Goal: Task Accomplishment & Management: Complete application form

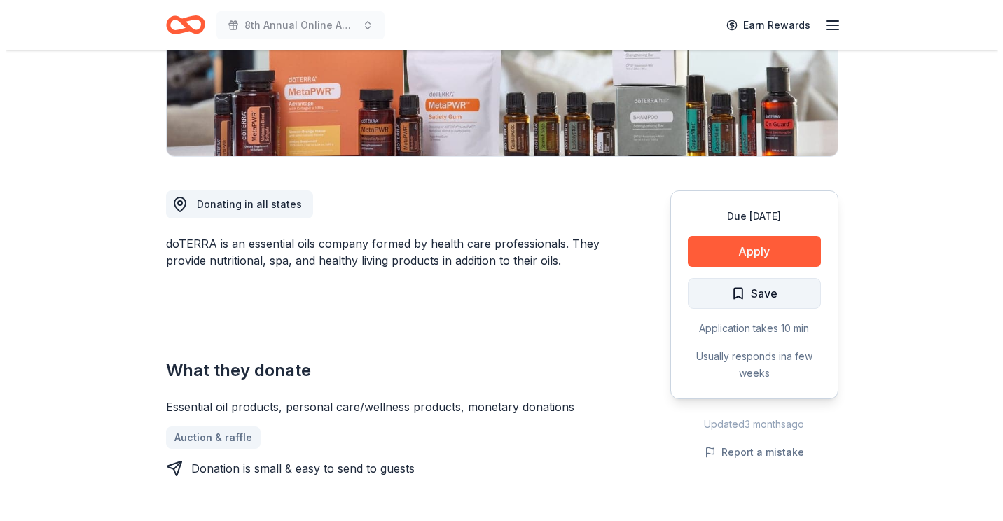
scroll to position [280, 0]
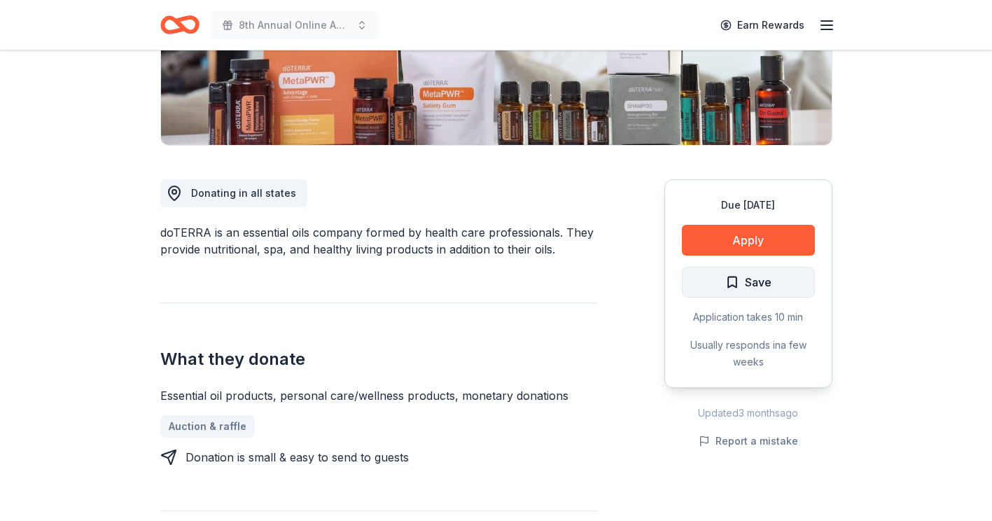
click at [733, 287] on span "Save" at bounding box center [749, 282] width 46 height 18
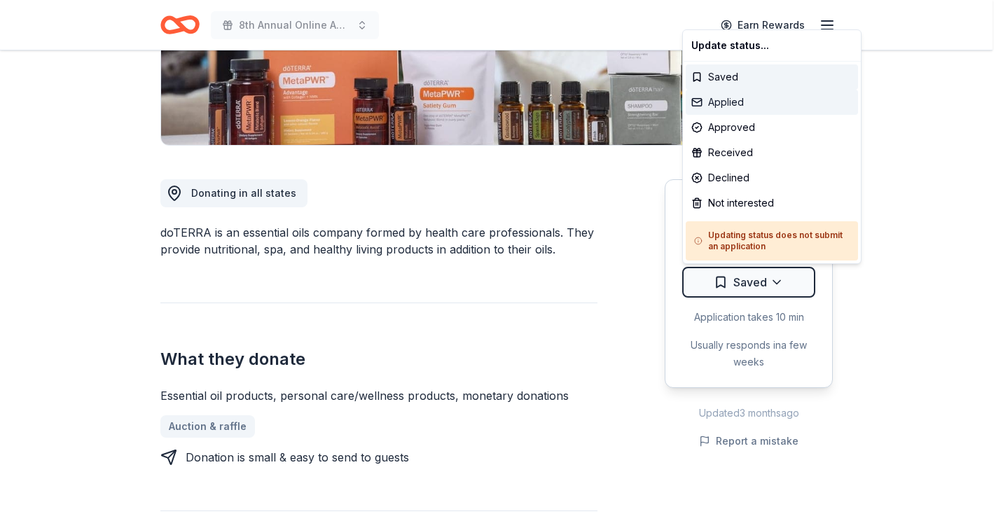
click at [734, 101] on div "Applied" at bounding box center [772, 102] width 172 height 25
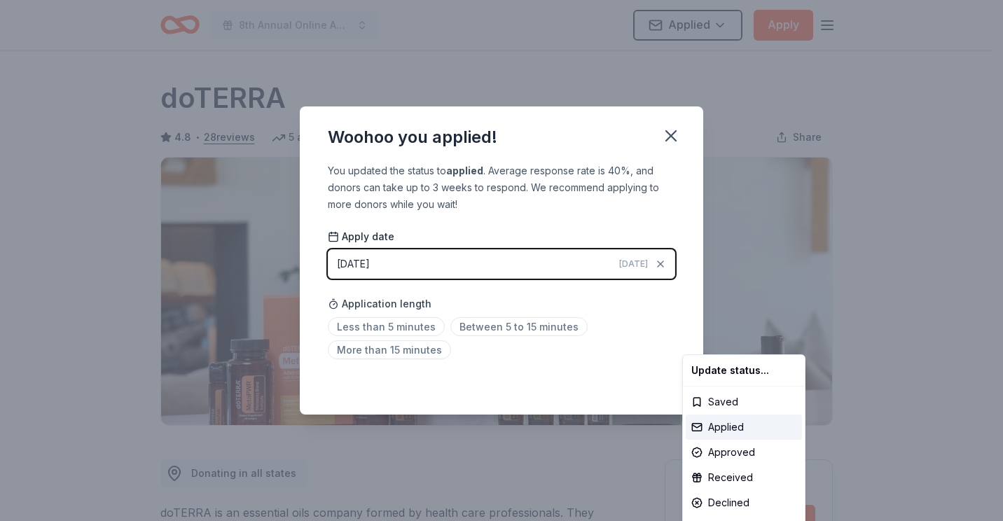
click at [504, 328] on html "8th Annual Online Auction Applied Apply Due in 23 days Share doTERRA 4.8 • 28 r…" at bounding box center [501, 260] width 1003 height 521
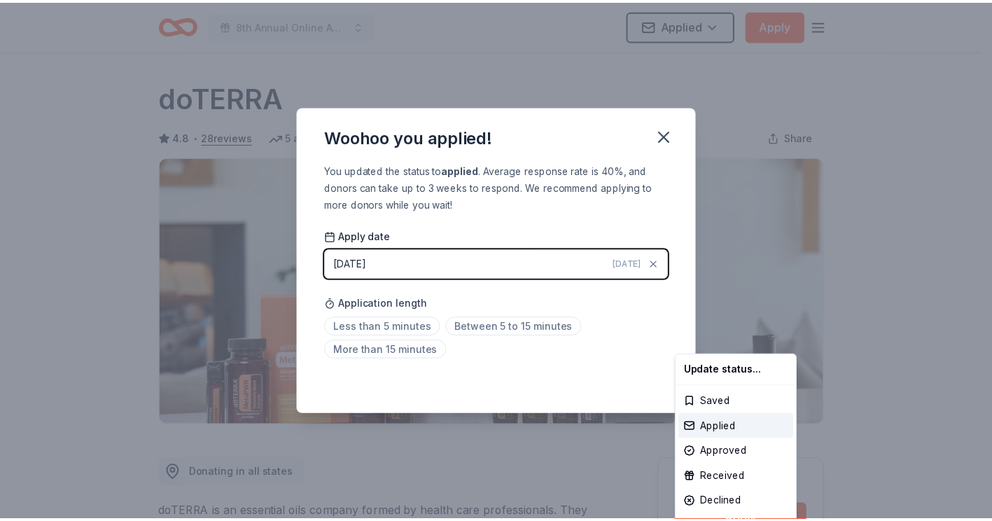
scroll to position [302, 0]
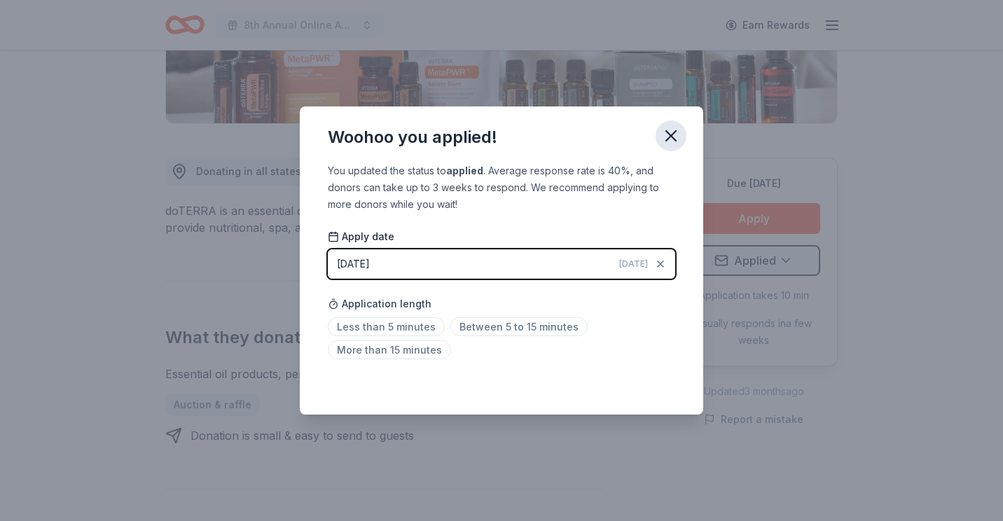
click at [674, 129] on icon "button" at bounding box center [671, 136] width 20 height 20
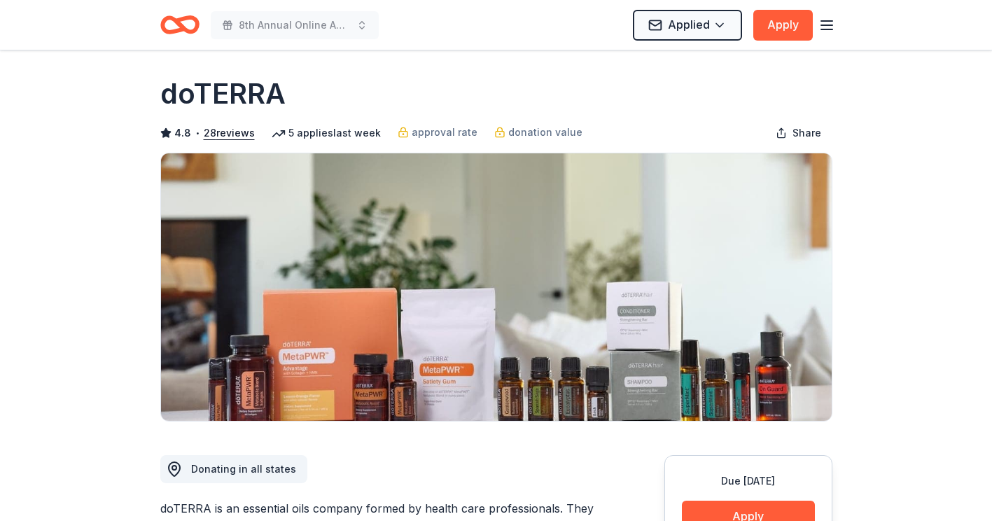
scroll to position [0, 0]
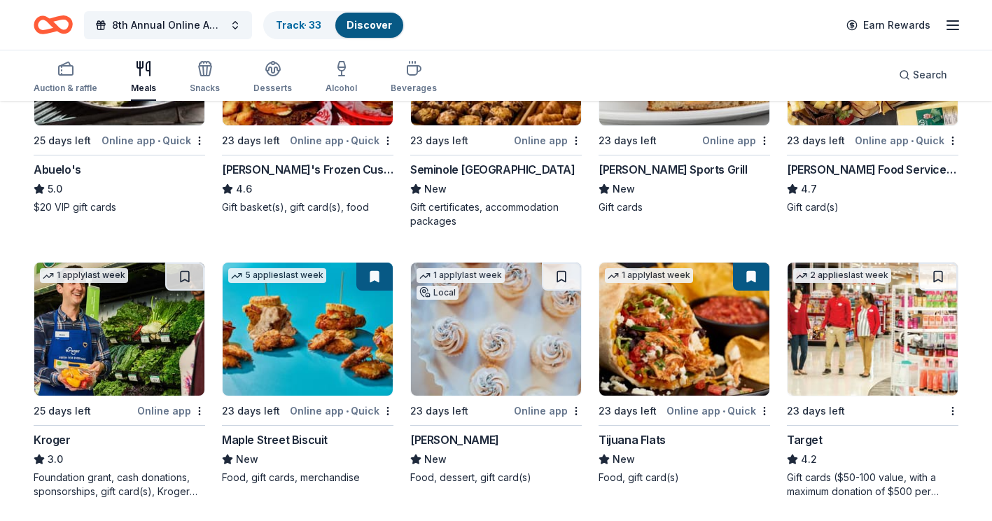
scroll to position [560, 0]
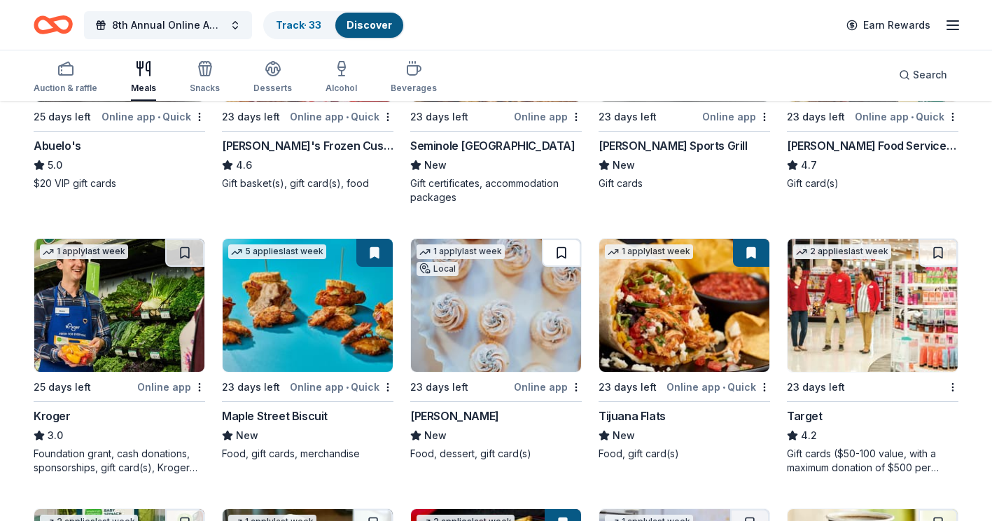
click at [565, 256] on button at bounding box center [561, 253] width 39 height 28
click at [565, 254] on button at bounding box center [563, 253] width 36 height 28
click at [510, 250] on div "1 apply last week Local" at bounding box center [496, 305] width 172 height 134
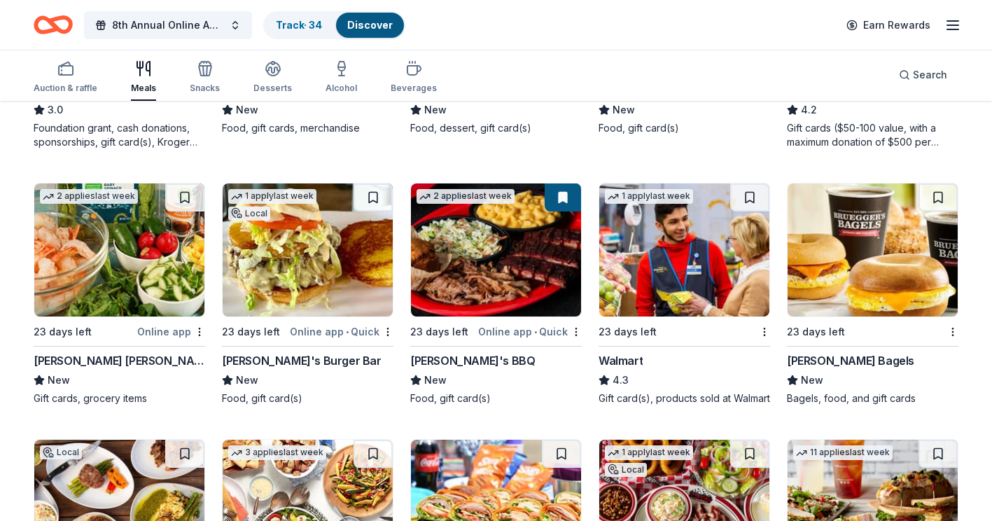
scroll to position [910, 0]
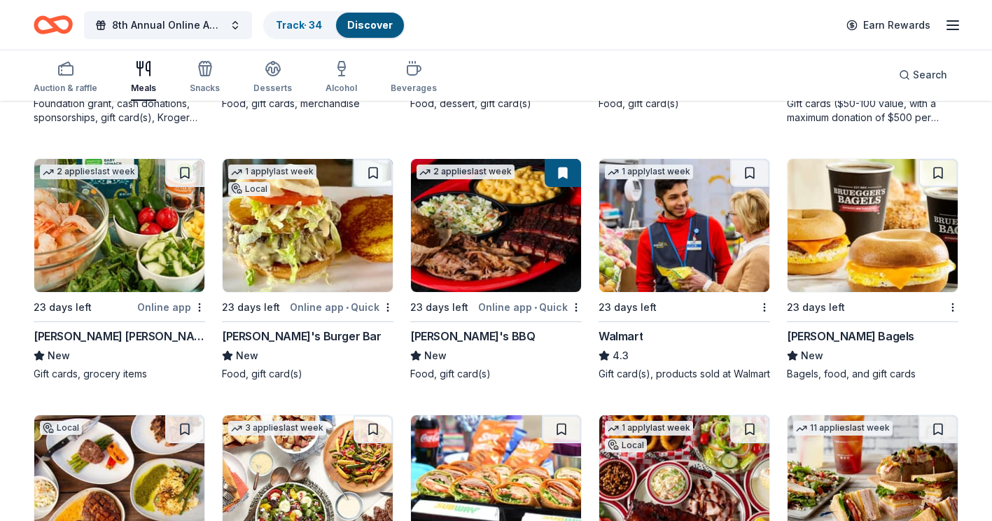
click at [660, 232] on img at bounding box center [685, 225] width 170 height 133
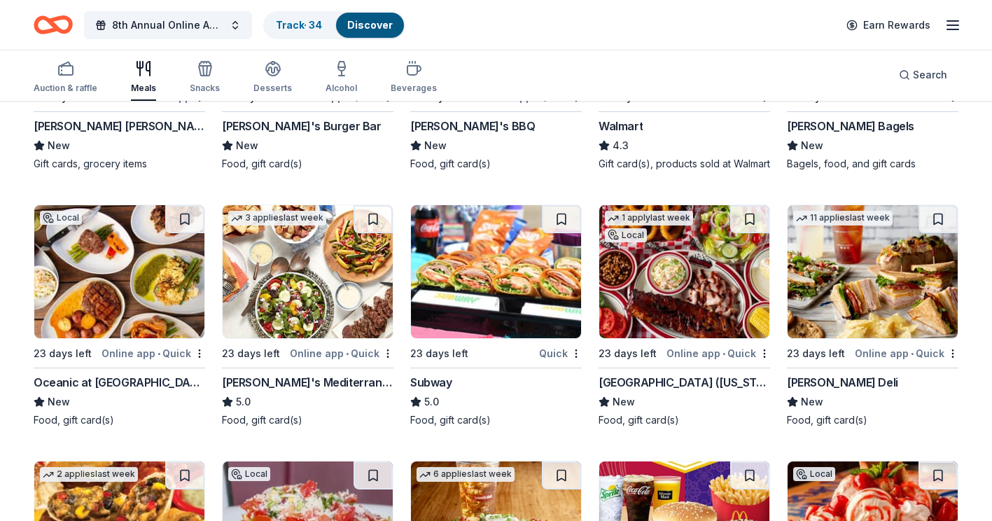
scroll to position [1191, 0]
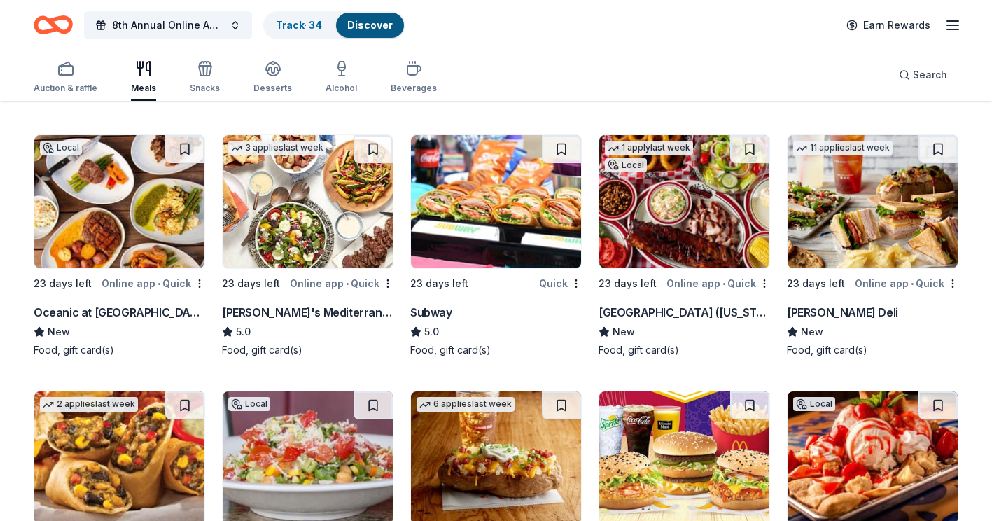
click at [504, 200] on img at bounding box center [496, 201] width 170 height 133
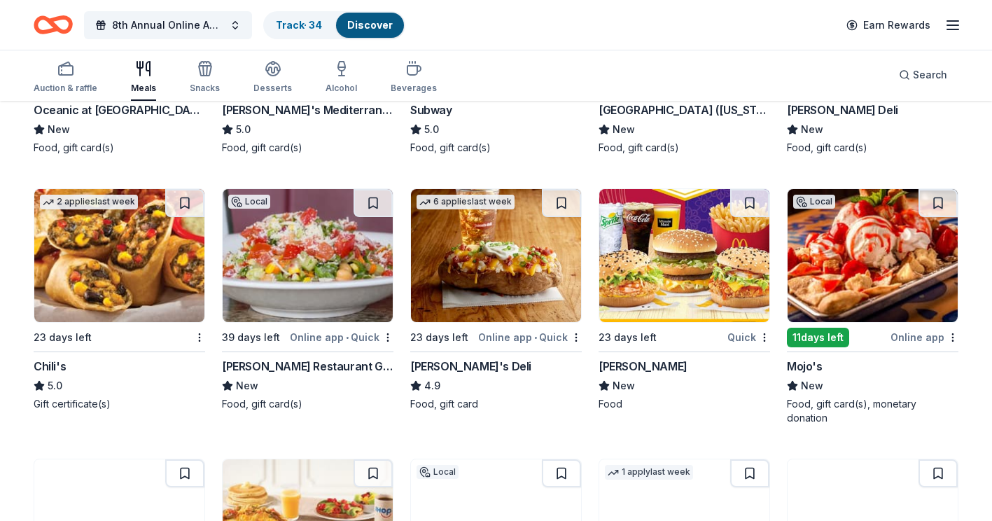
scroll to position [1401, 0]
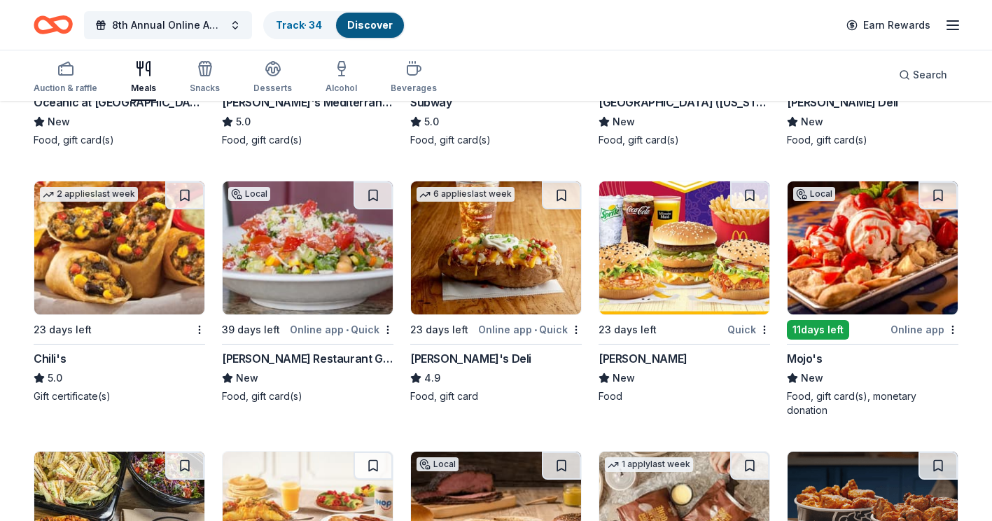
click at [101, 245] on img at bounding box center [119, 247] width 170 height 133
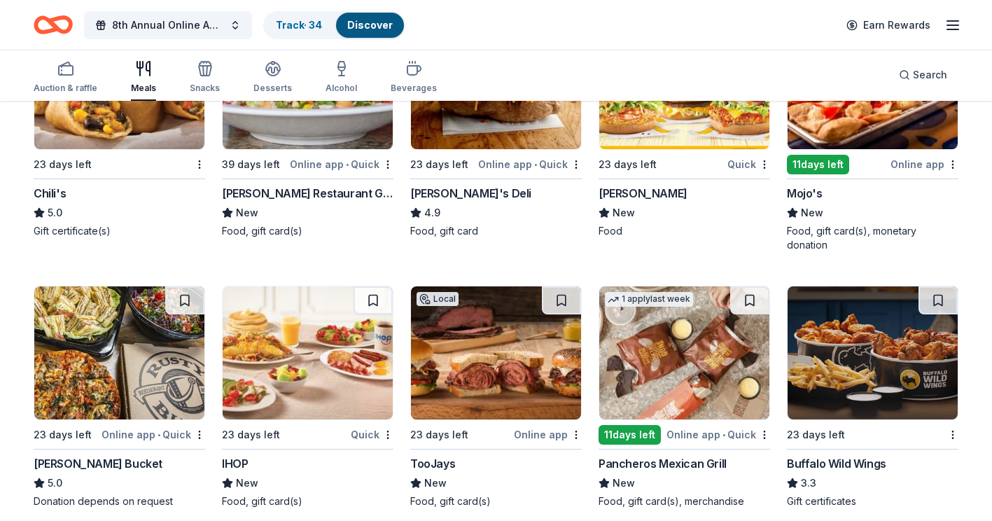
scroll to position [1611, 0]
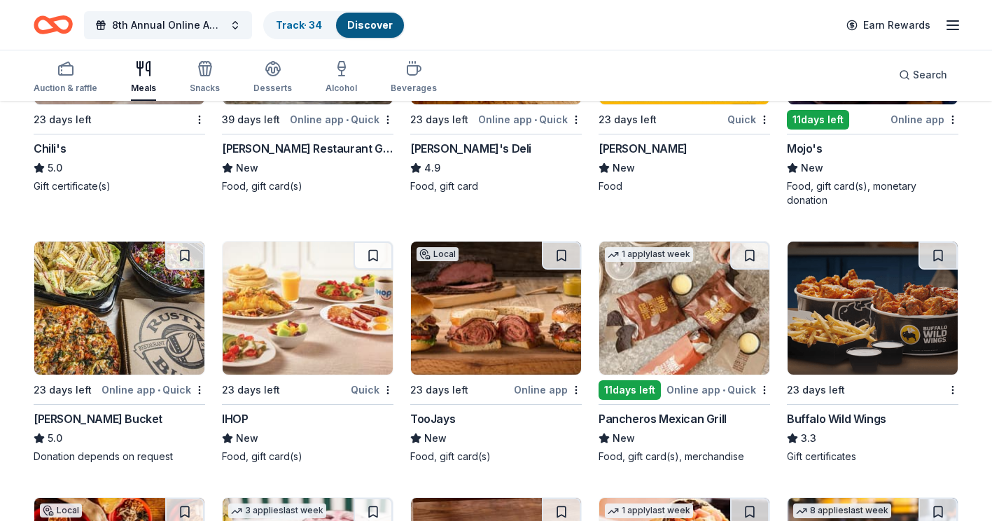
click at [116, 298] on img at bounding box center [119, 308] width 170 height 133
click at [871, 310] on img at bounding box center [873, 308] width 170 height 133
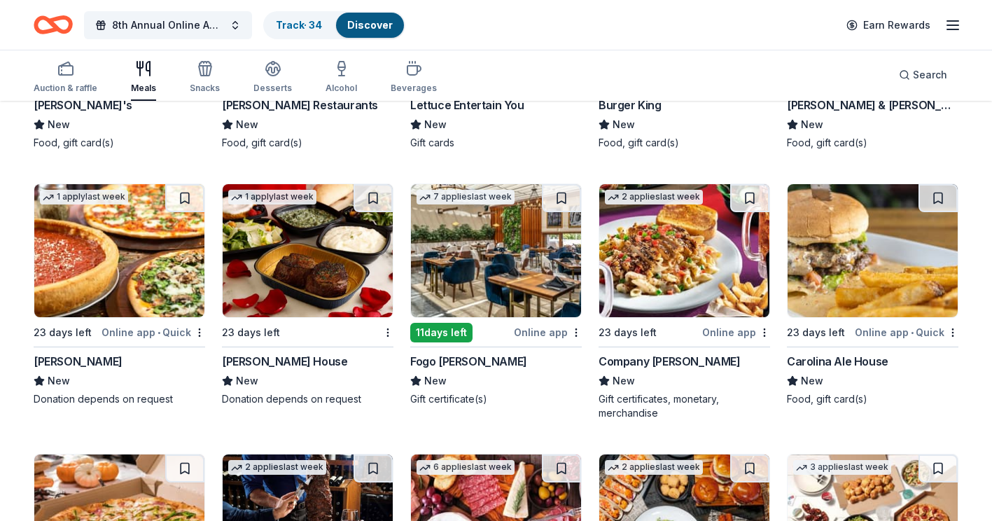
scroll to position [2521, 0]
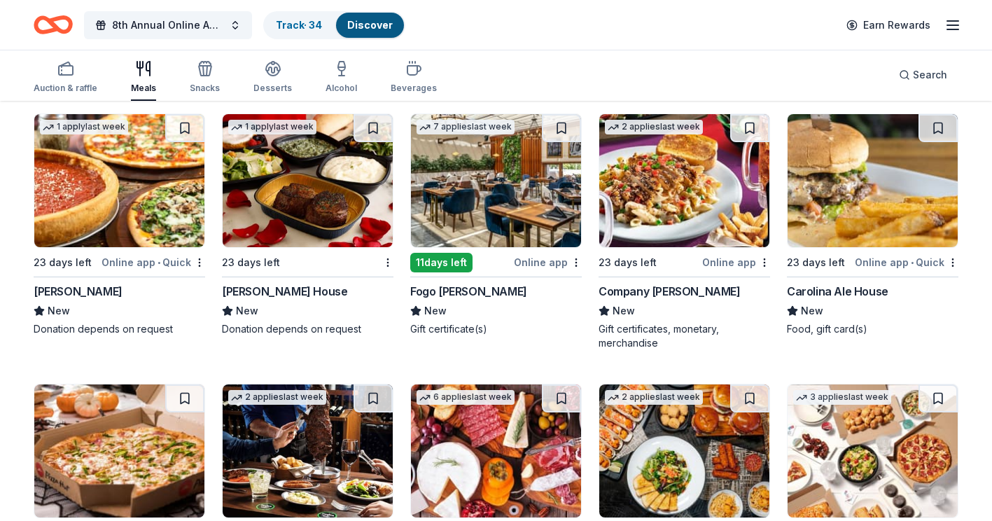
click at [284, 202] on img at bounding box center [308, 180] width 170 height 133
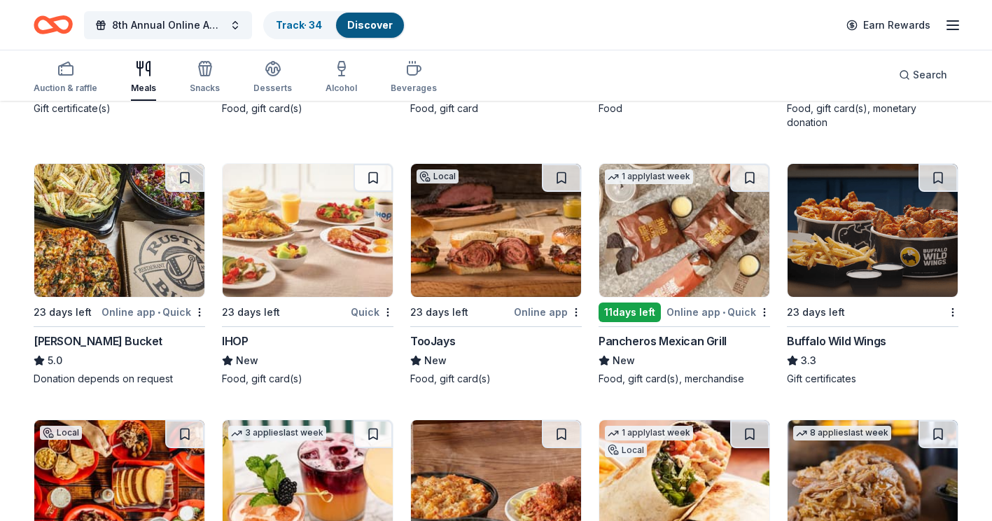
scroll to position [1681, 0]
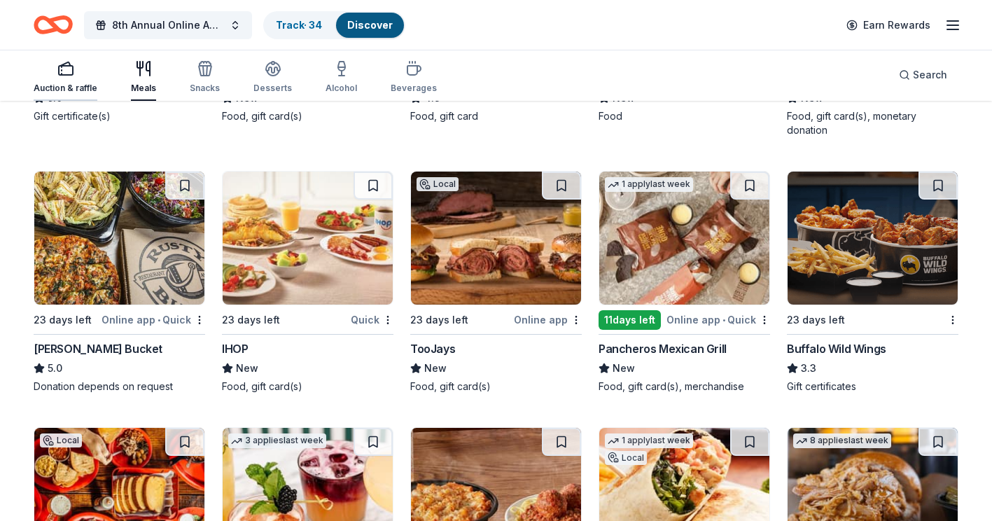
click at [73, 80] on div "Auction & raffle" at bounding box center [66, 77] width 64 height 34
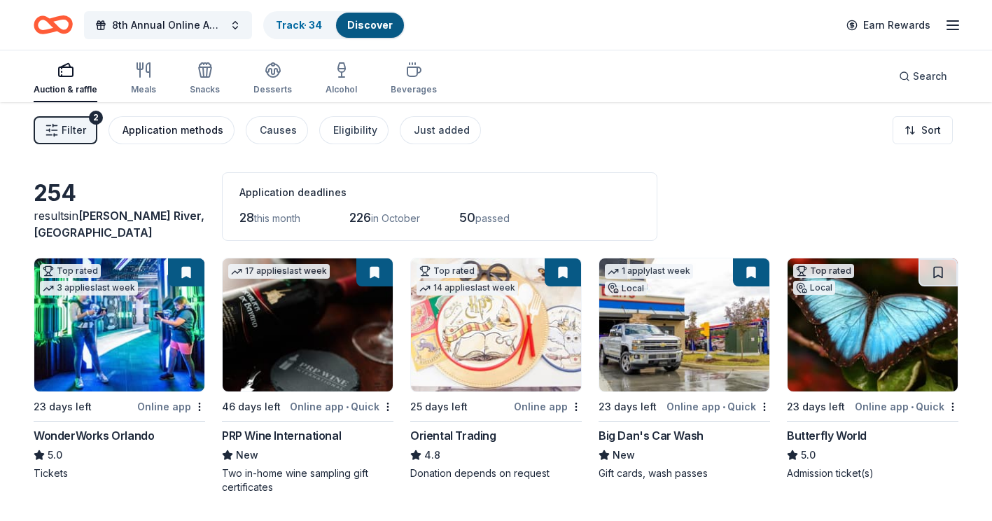
click at [181, 133] on div "Application methods" at bounding box center [173, 130] width 101 height 17
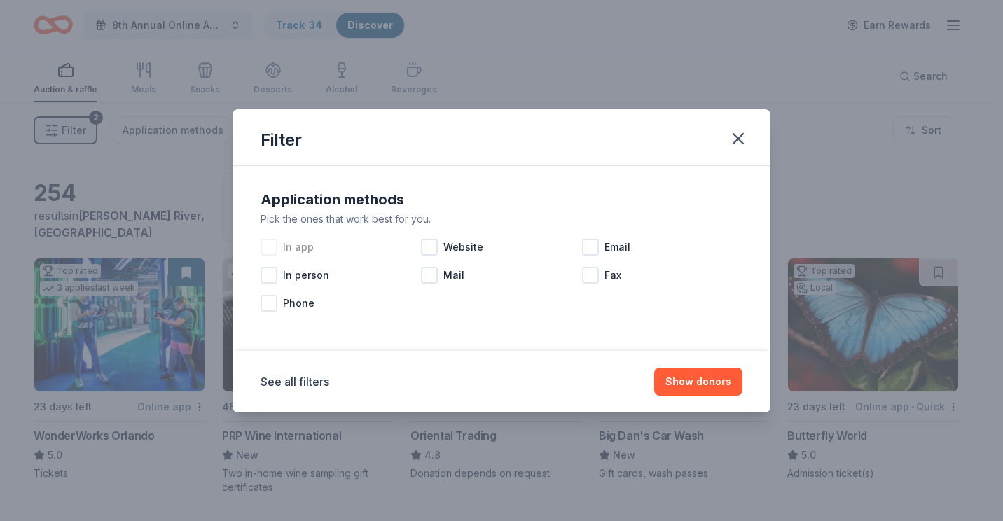
click at [267, 242] on div at bounding box center [269, 247] width 17 height 17
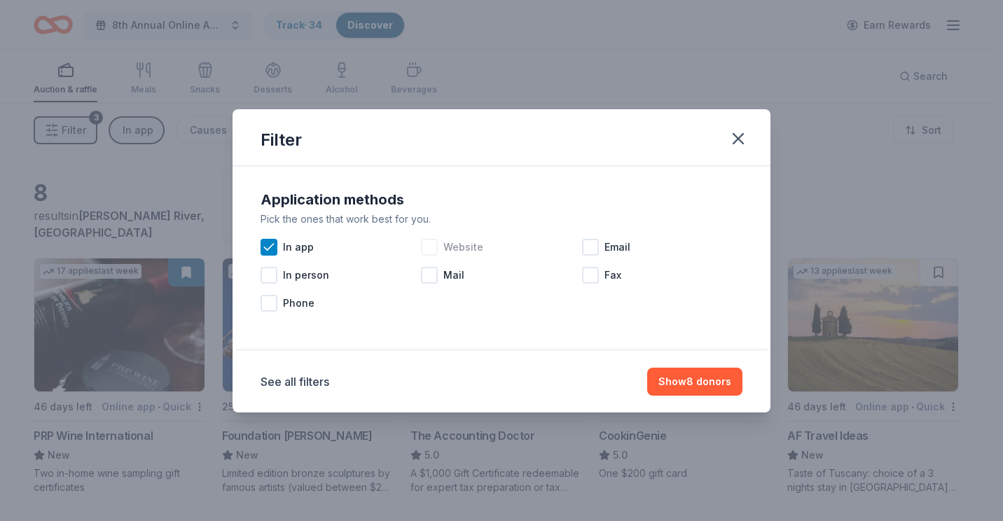
click at [434, 244] on div at bounding box center [429, 247] width 17 height 17
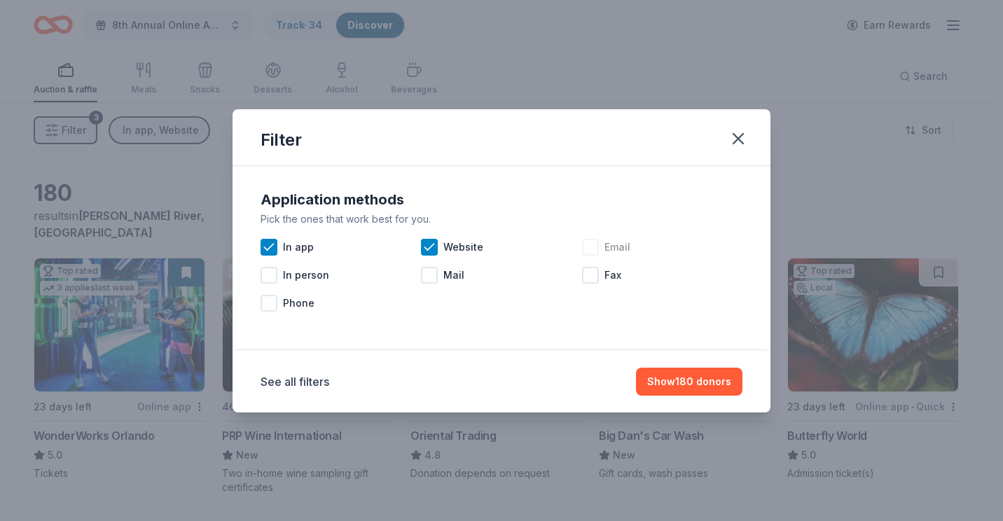
click at [589, 249] on div at bounding box center [590, 247] width 17 height 17
click at [695, 387] on button "Show 217 donors" at bounding box center [689, 382] width 105 height 28
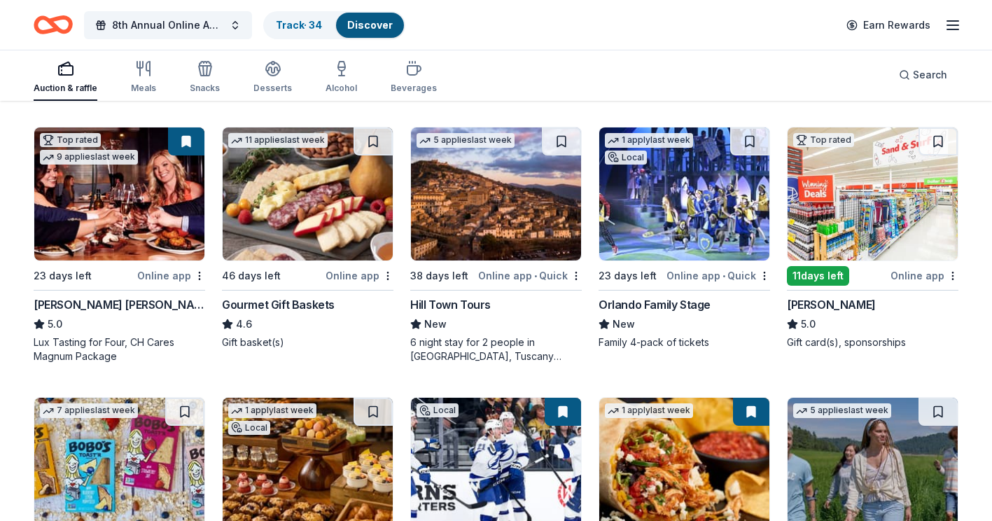
scroll to position [1507, 0]
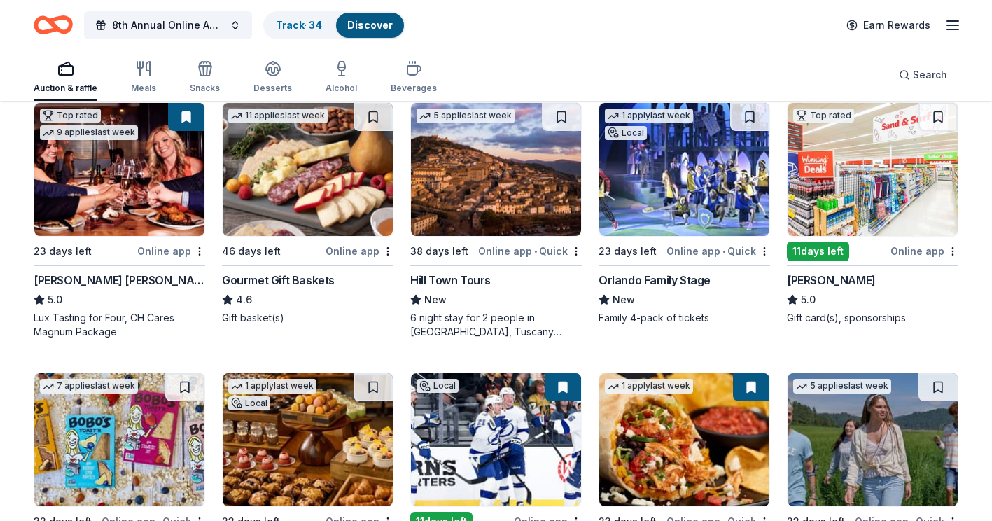
click at [883, 175] on img at bounding box center [873, 169] width 170 height 133
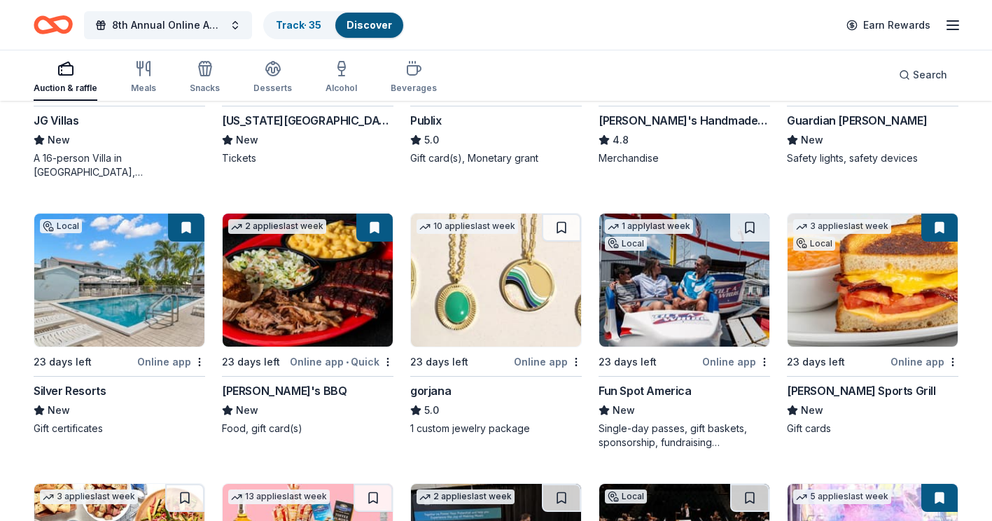
scroll to position [2278, 0]
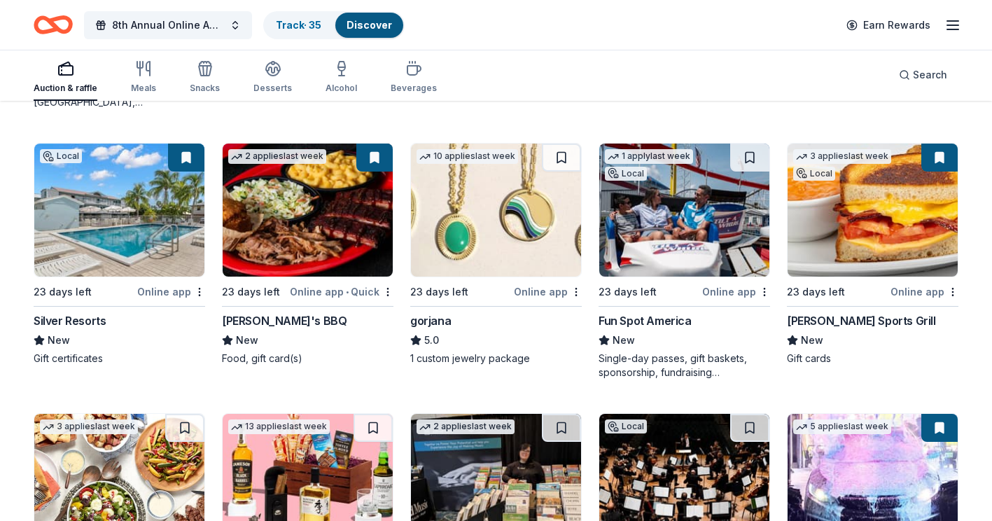
click at [652, 203] on img at bounding box center [685, 210] width 170 height 133
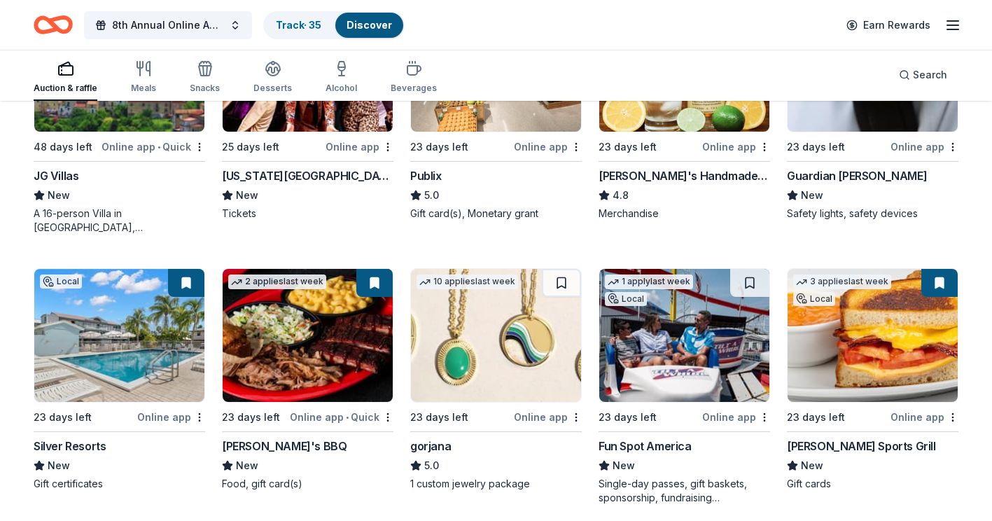
scroll to position [2138, 0]
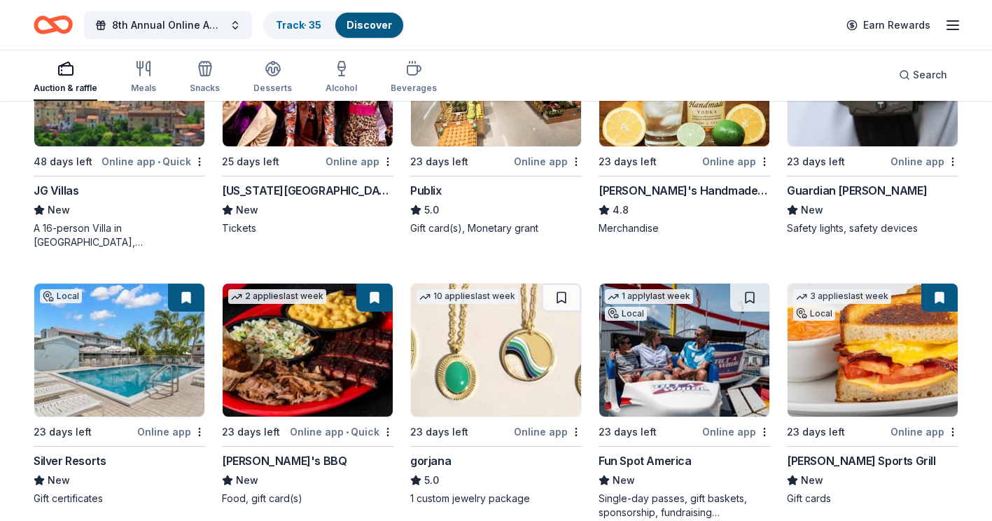
click at [662, 317] on div "1 apply last week Local" at bounding box center [649, 304] width 99 height 40
click at [746, 298] on button at bounding box center [749, 298] width 39 height 28
click at [744, 300] on button at bounding box center [751, 298] width 36 height 28
click at [691, 340] on img at bounding box center [685, 350] width 170 height 133
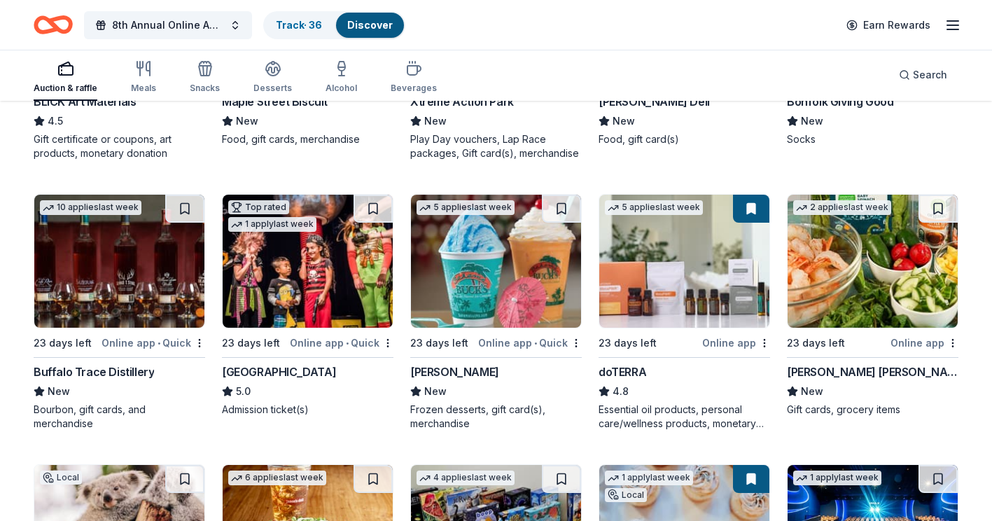
scroll to position [3048, 0]
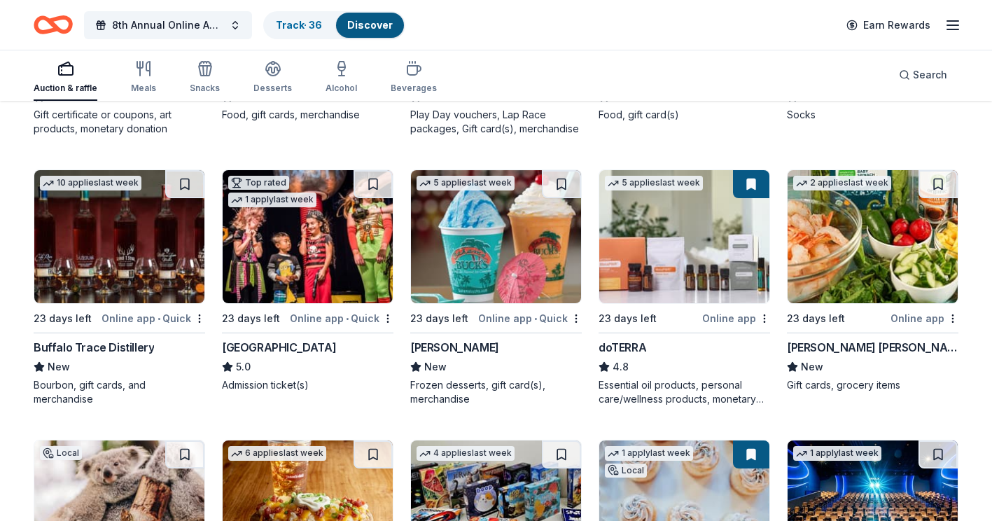
click at [275, 235] on img at bounding box center [308, 236] width 170 height 133
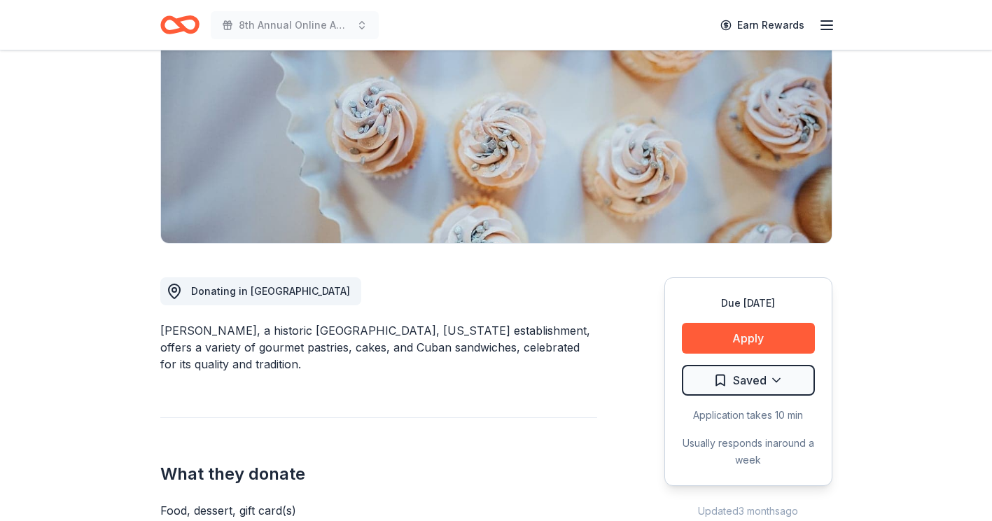
scroll to position [280, 0]
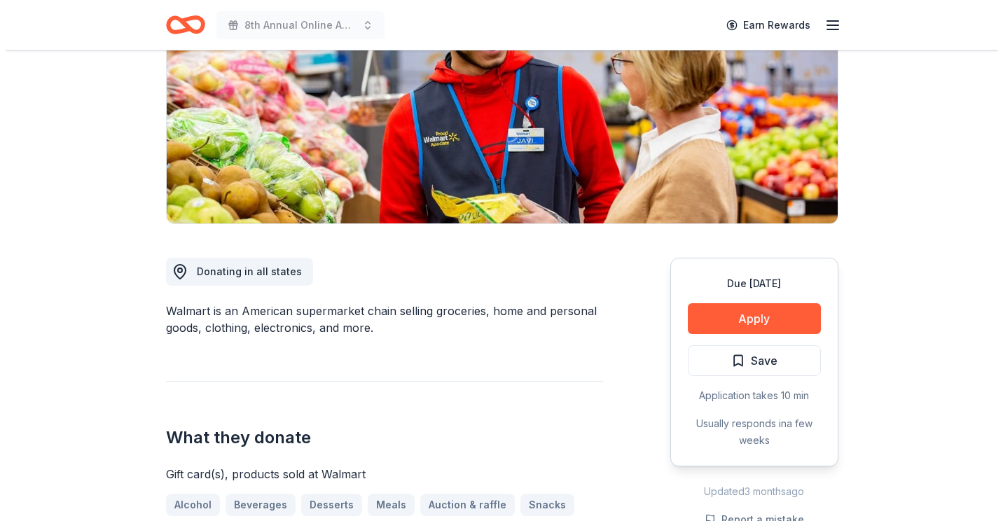
scroll to position [210, 0]
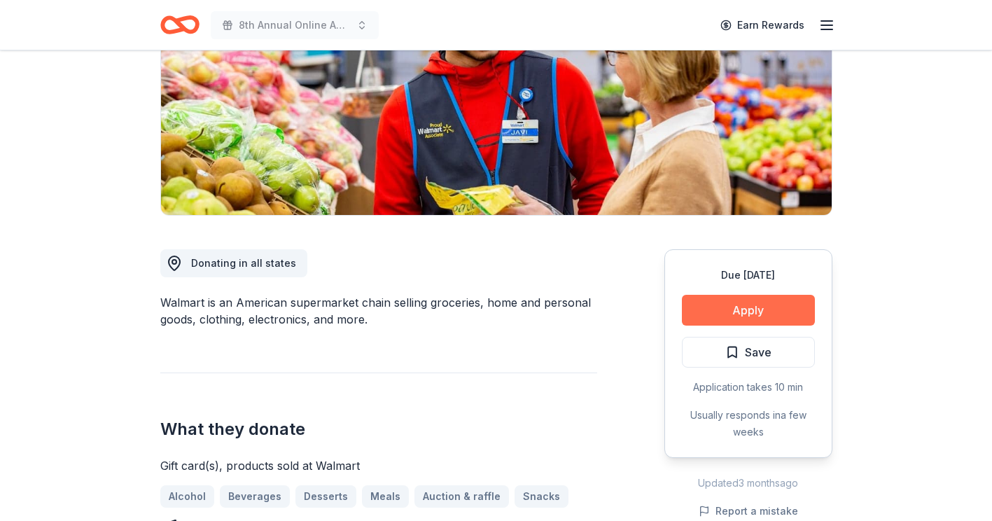
click at [747, 304] on button "Apply" at bounding box center [748, 310] width 133 height 31
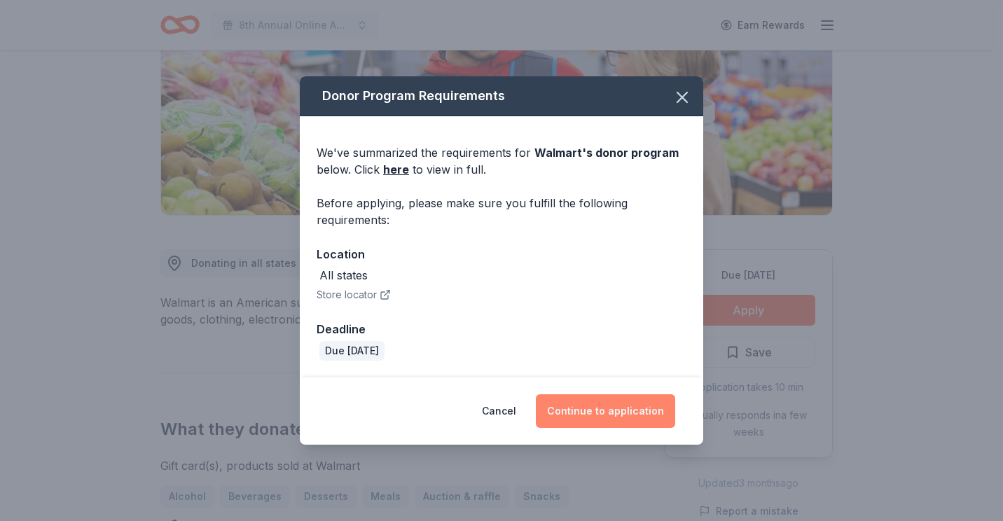
click at [620, 408] on button "Continue to application" at bounding box center [605, 411] width 139 height 34
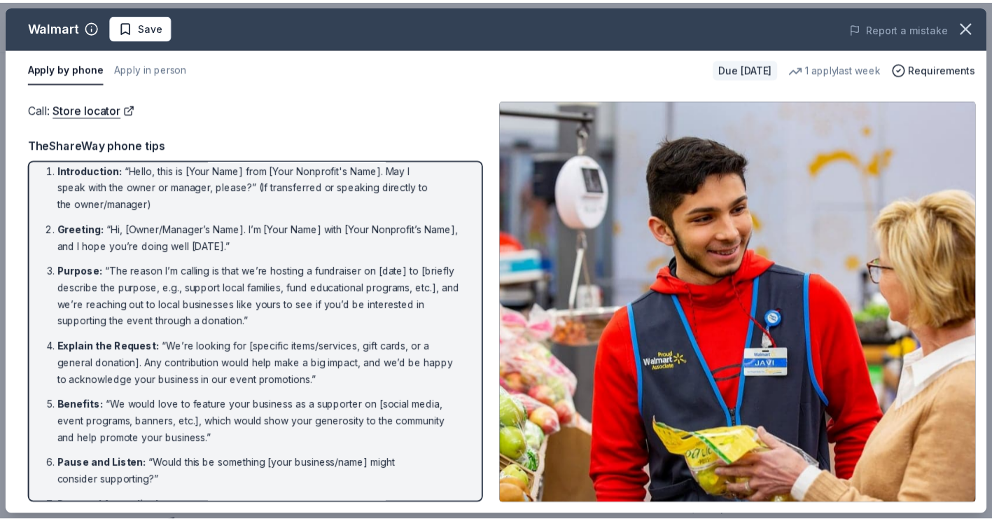
scroll to position [0, 0]
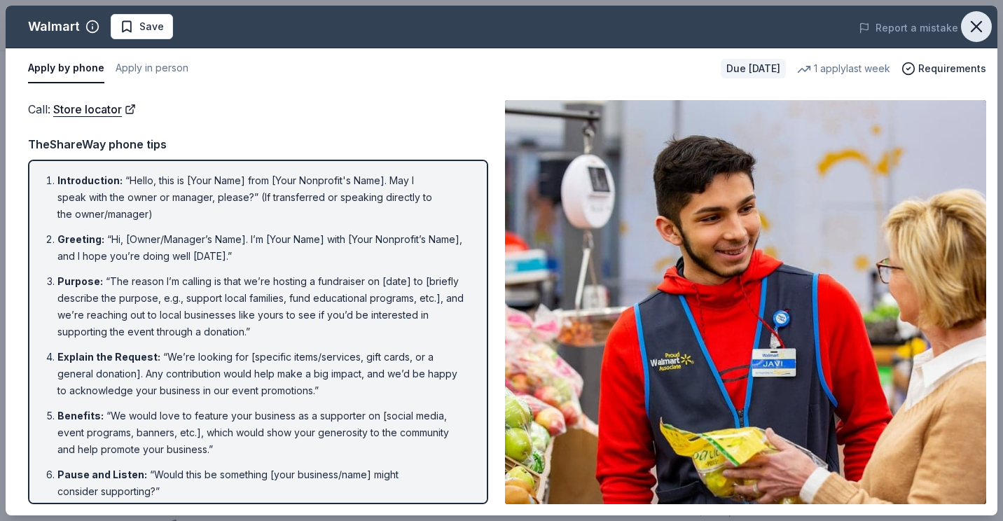
click at [980, 21] on icon "button" at bounding box center [977, 27] width 20 height 20
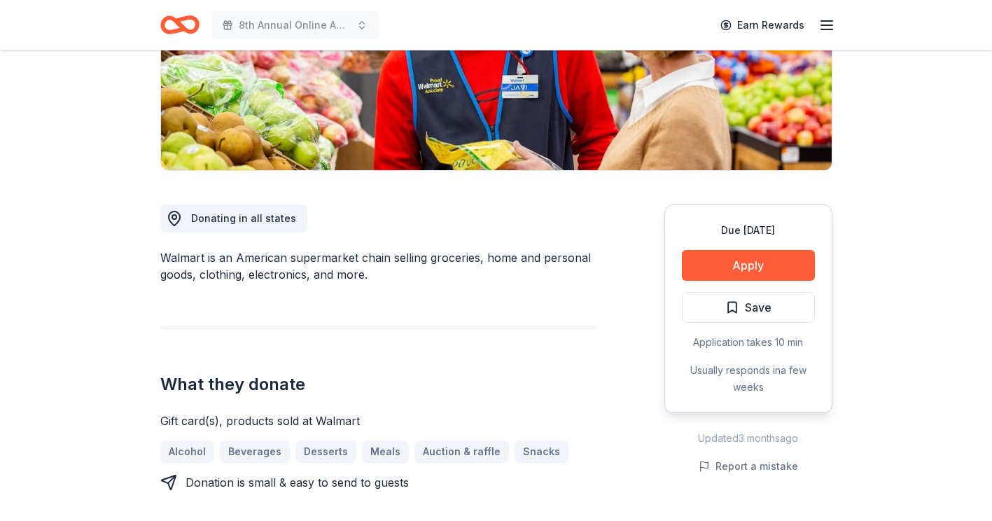
scroll to position [280, 0]
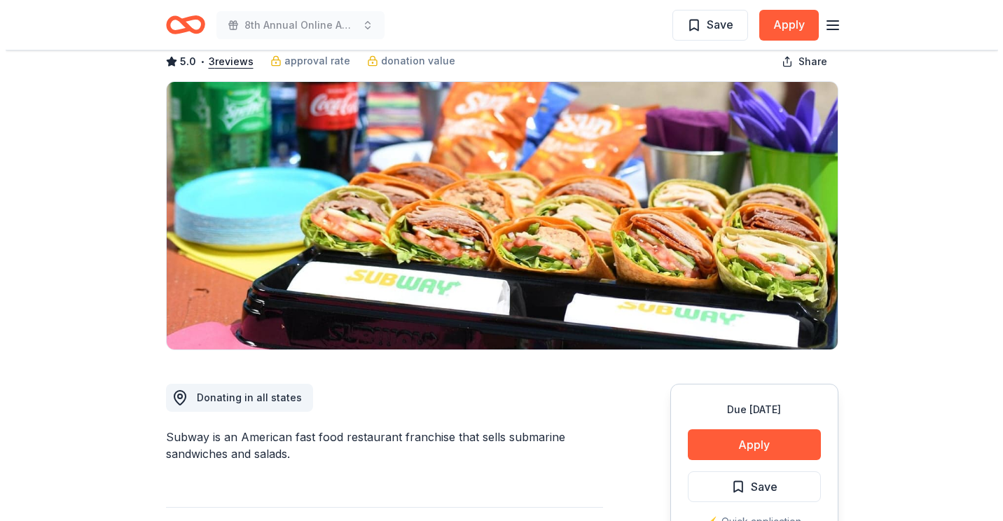
scroll to position [210, 0]
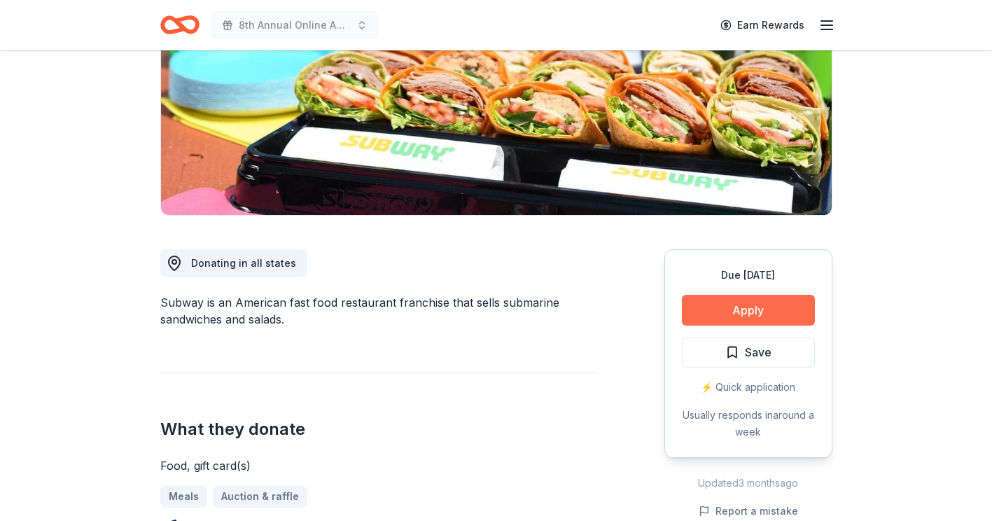
click at [763, 313] on button "Apply" at bounding box center [748, 310] width 133 height 31
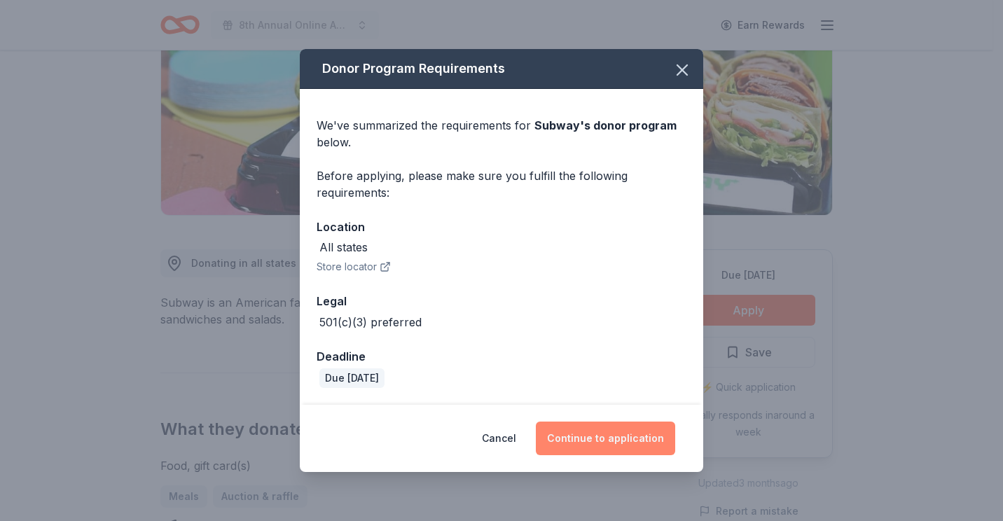
click at [640, 437] on button "Continue to application" at bounding box center [605, 439] width 139 height 34
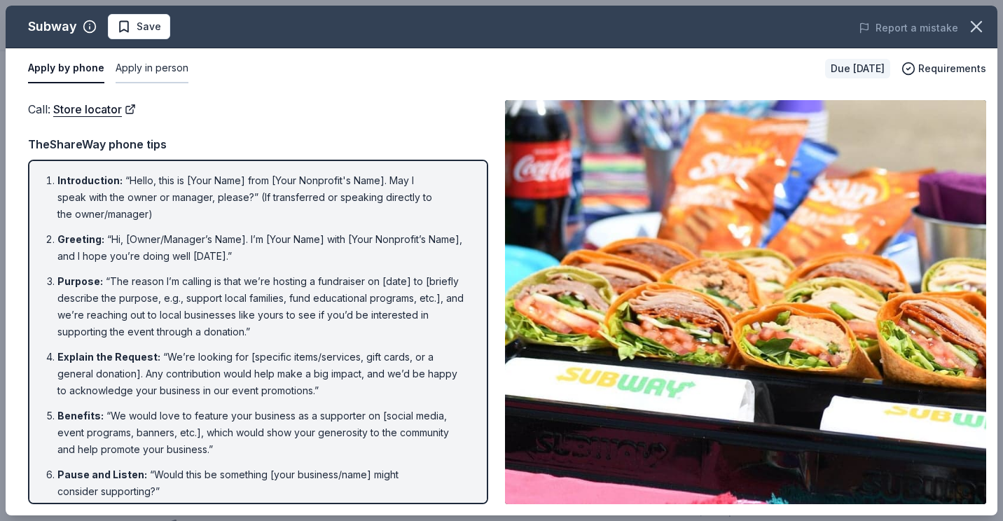
click at [166, 67] on button "Apply in person" at bounding box center [152, 68] width 73 height 29
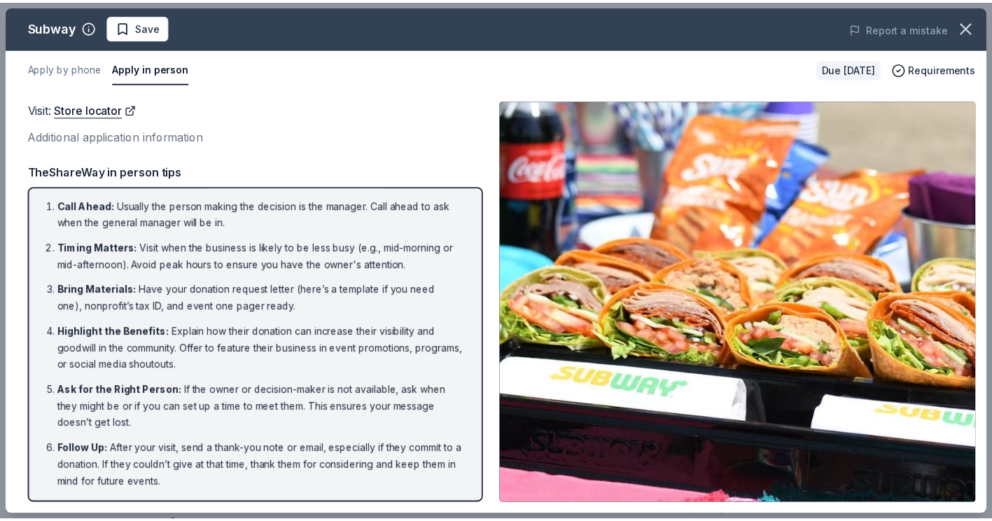
scroll to position [0, 0]
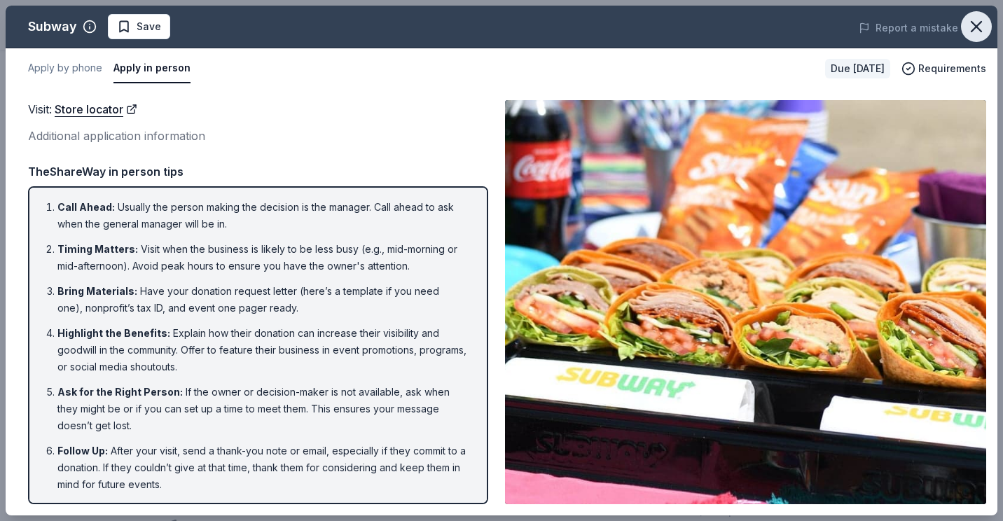
click at [985, 29] on icon "button" at bounding box center [977, 27] width 20 height 20
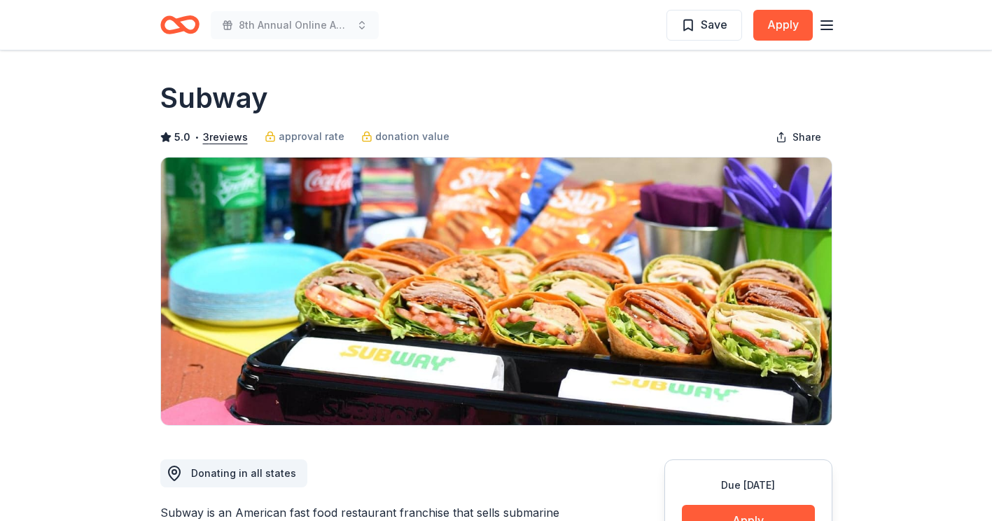
click at [828, 24] on icon "button" at bounding box center [827, 25] width 17 height 17
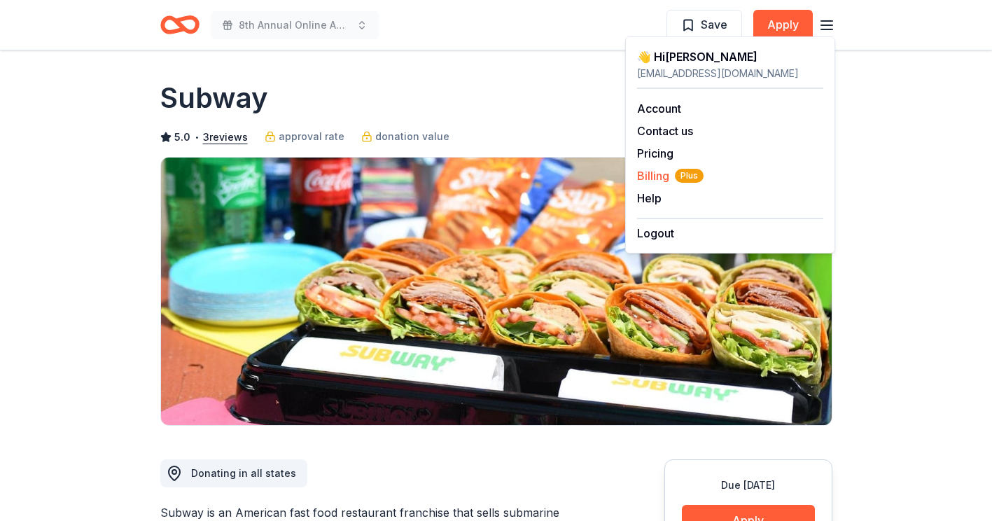
click at [647, 176] on span "Billing Plus" at bounding box center [670, 175] width 67 height 17
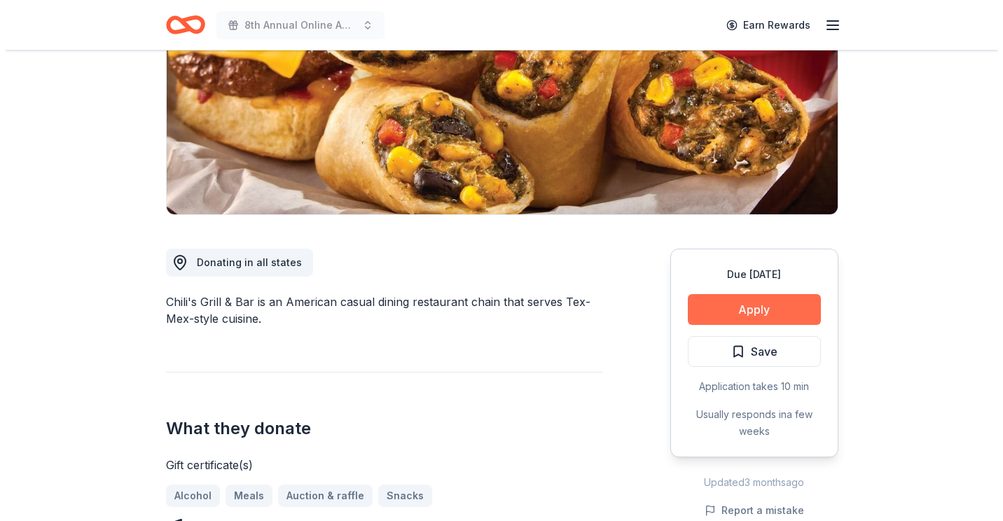
scroll to position [280, 0]
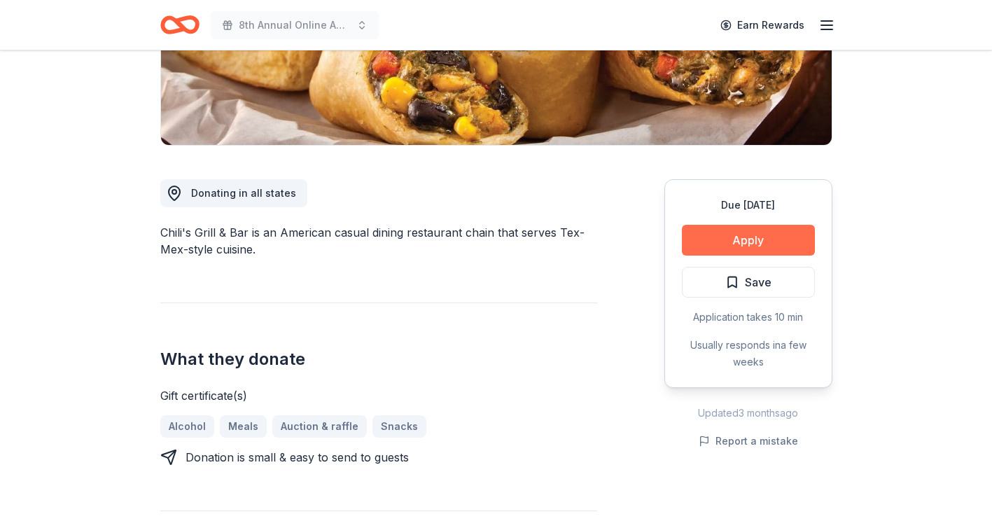
click at [723, 235] on button "Apply" at bounding box center [748, 240] width 133 height 31
click at [751, 239] on button "Apply" at bounding box center [748, 240] width 133 height 31
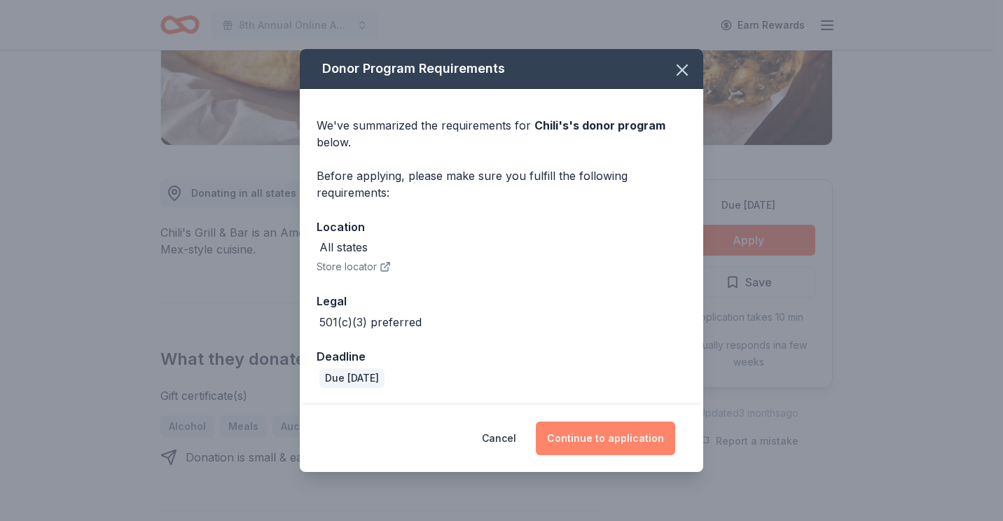
click at [609, 443] on button "Continue to application" at bounding box center [605, 439] width 139 height 34
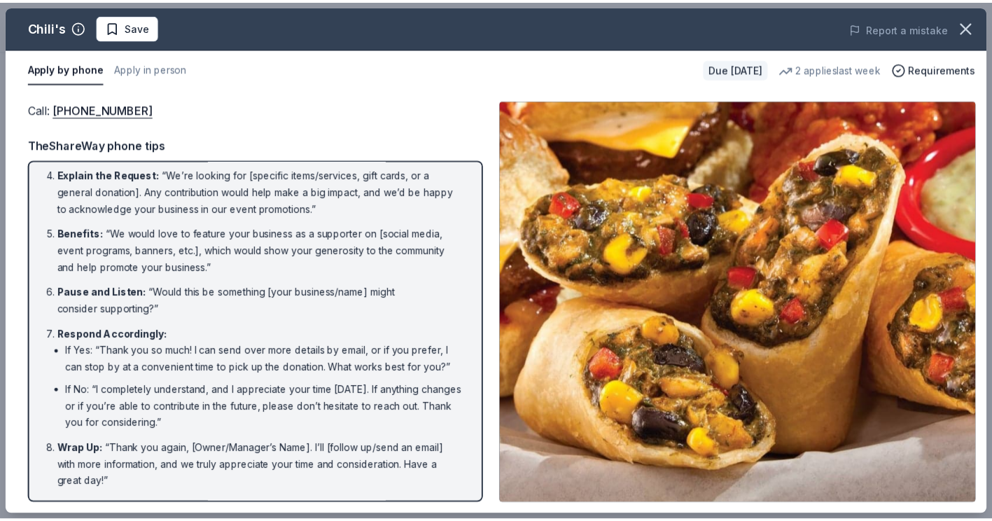
scroll to position [0, 0]
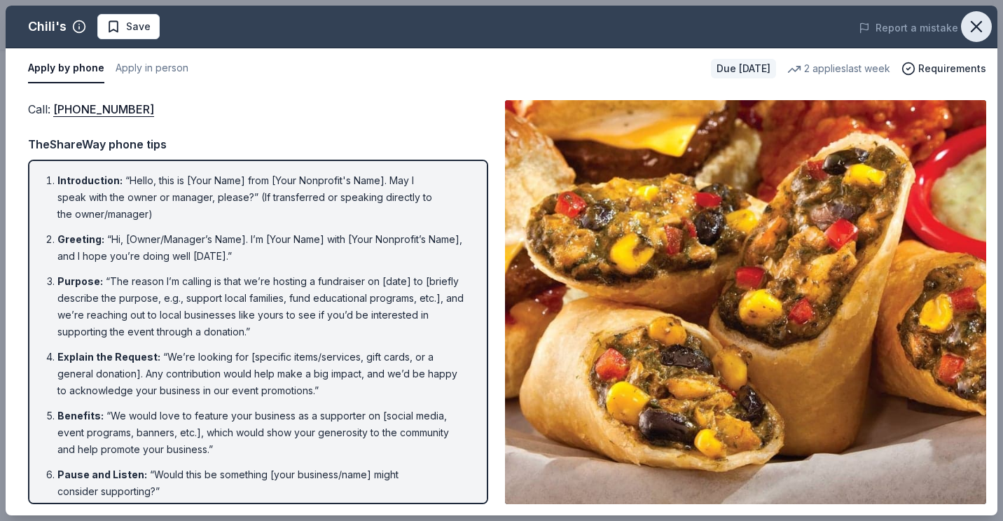
click at [977, 25] on icon "button" at bounding box center [976, 27] width 10 height 10
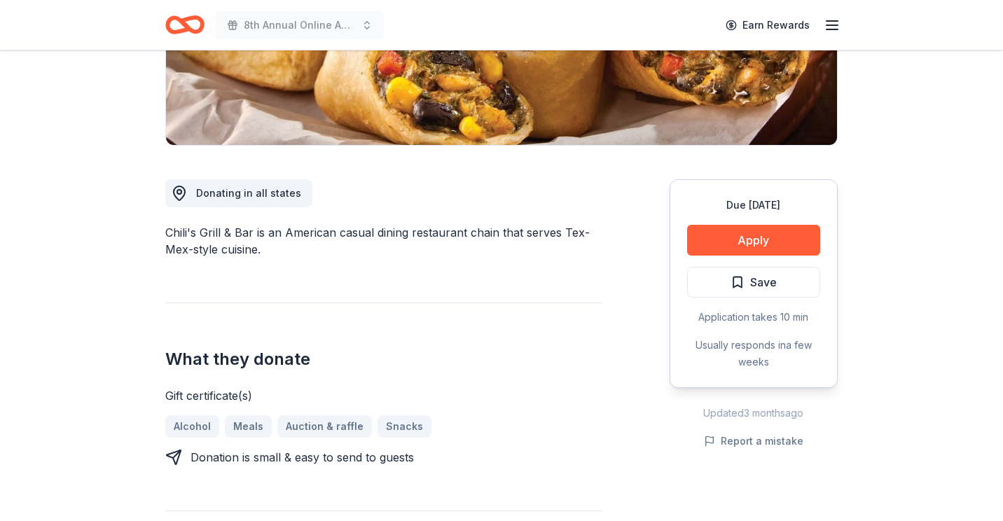
click at [967, 25] on button "button" at bounding box center [952, 38] width 29 height 29
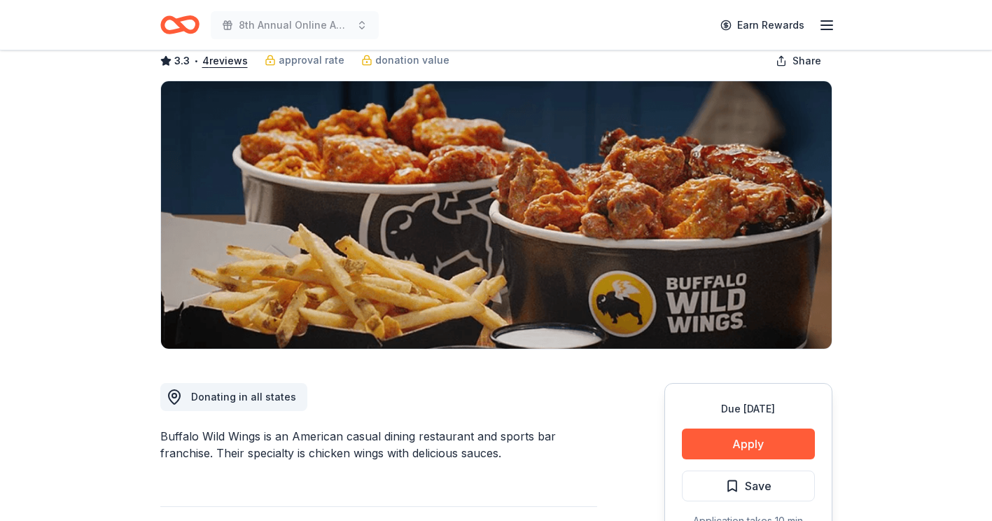
scroll to position [280, 0]
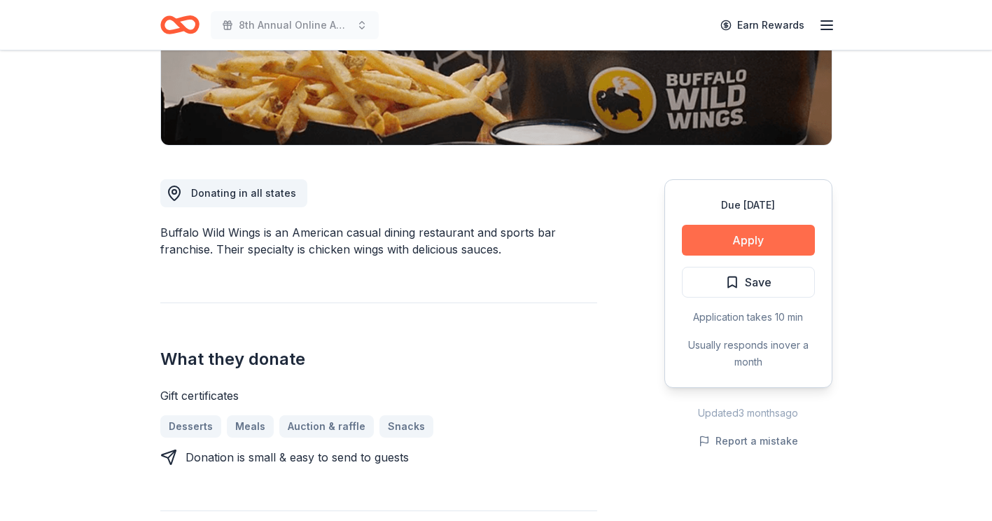
click at [763, 240] on button "Apply" at bounding box center [748, 240] width 133 height 31
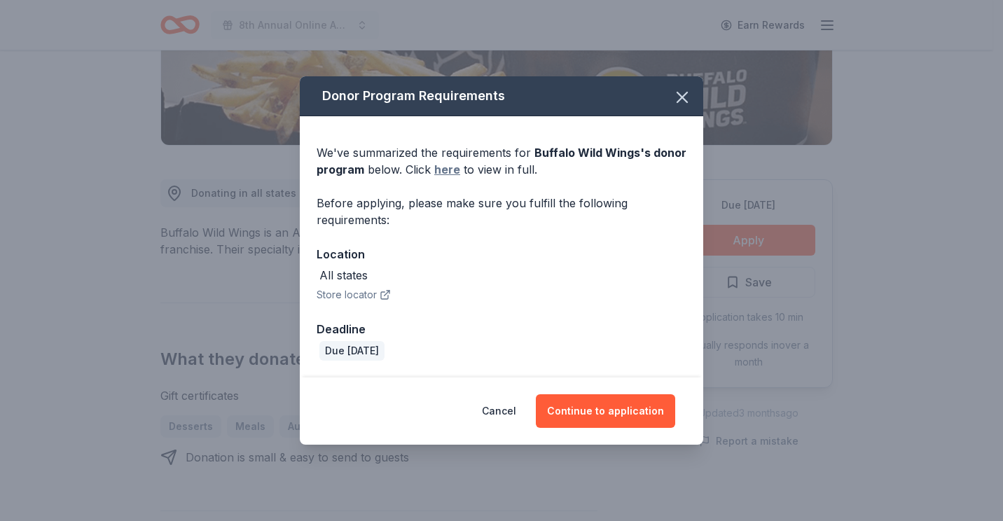
click at [448, 172] on link "here" at bounding box center [447, 169] width 26 height 17
click at [677, 97] on icon "button" at bounding box center [682, 98] width 20 height 20
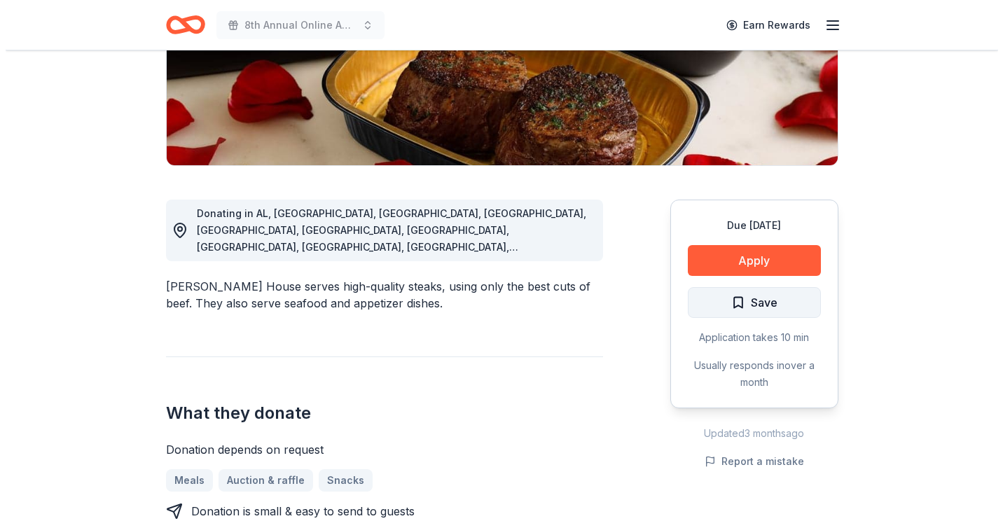
scroll to position [280, 0]
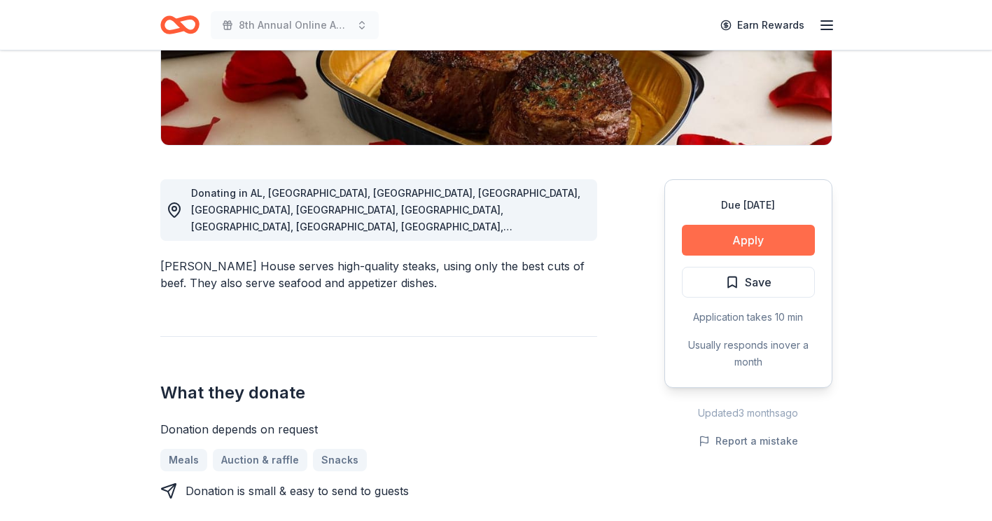
click at [740, 244] on button "Apply" at bounding box center [748, 240] width 133 height 31
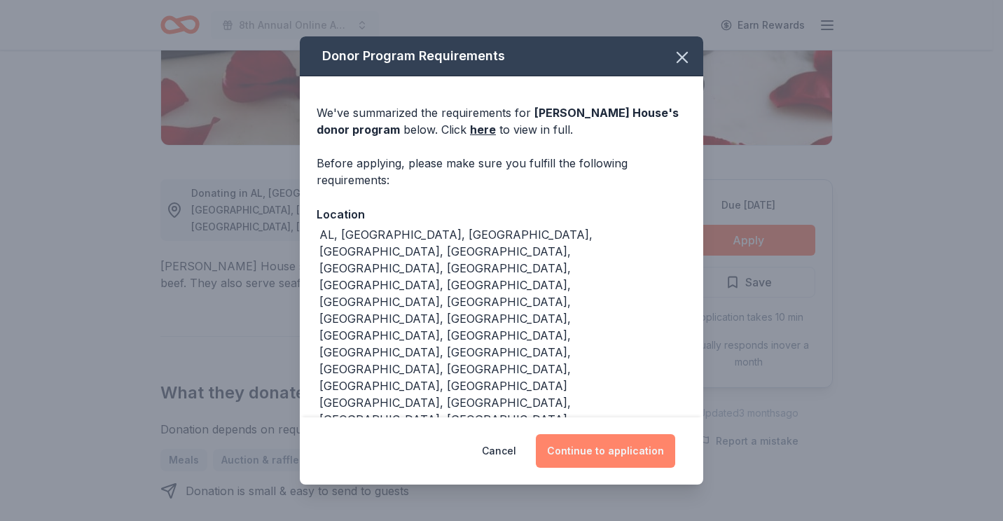
click at [632, 434] on button "Continue to application" at bounding box center [605, 451] width 139 height 34
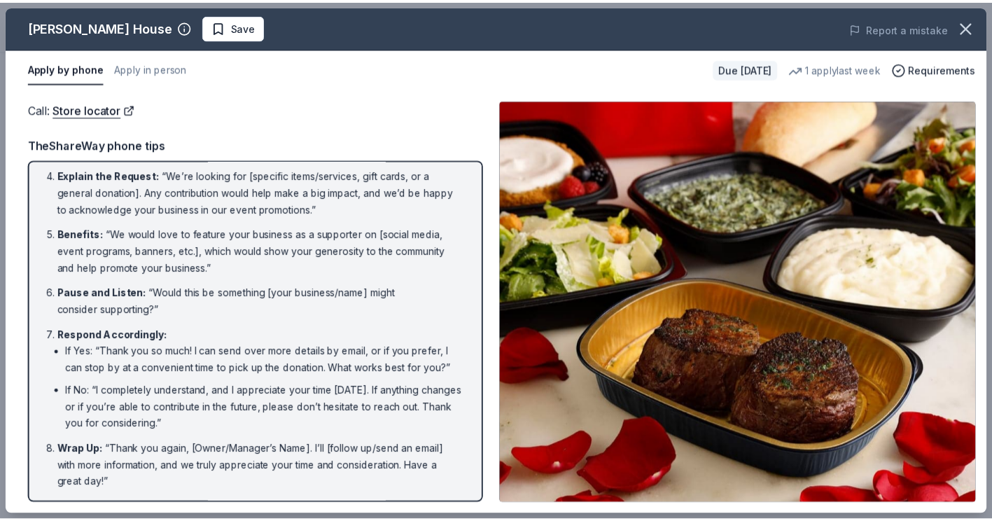
scroll to position [182, 0]
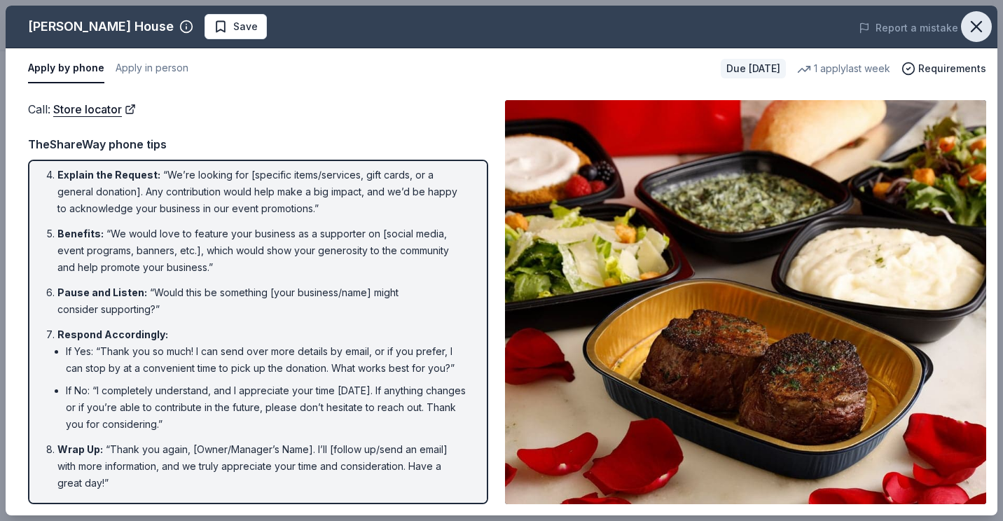
click at [974, 27] on icon "button" at bounding box center [977, 27] width 20 height 20
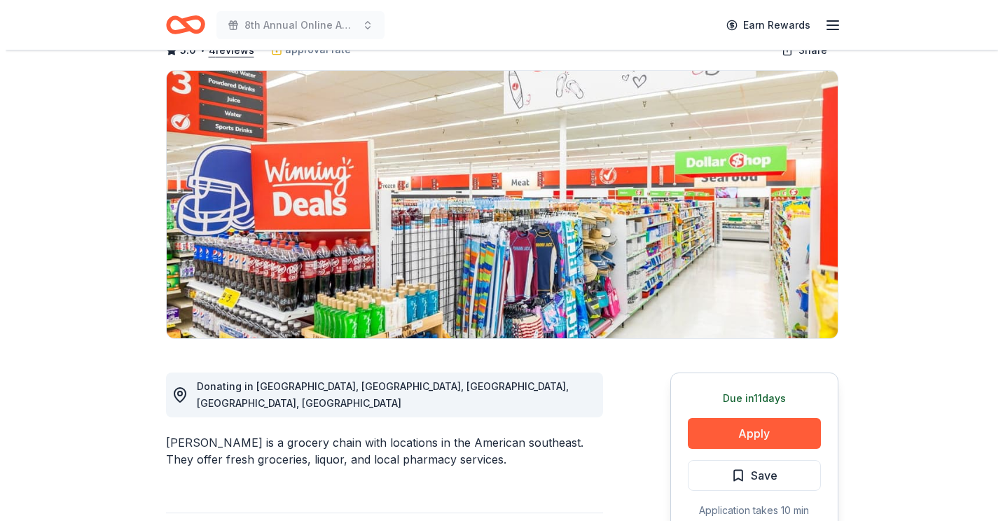
scroll to position [280, 0]
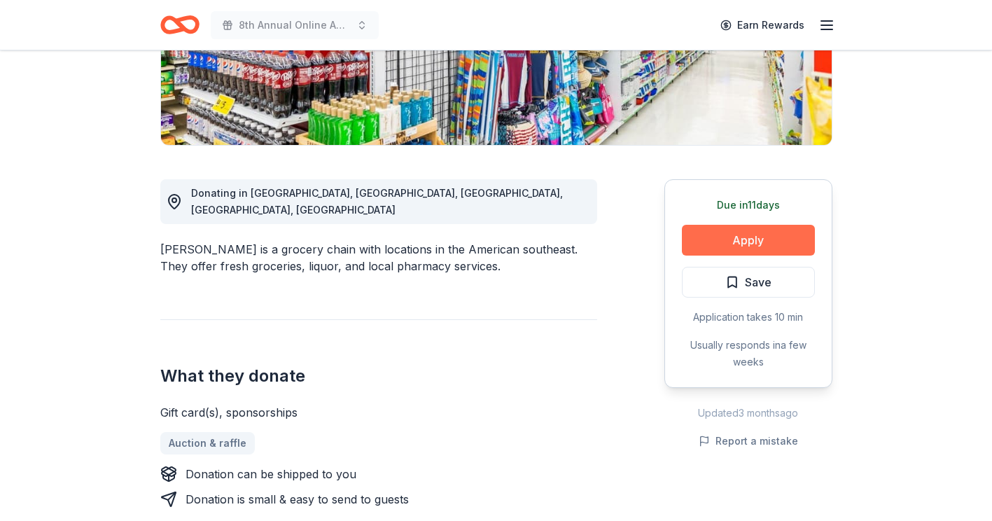
click at [733, 246] on button "Apply" at bounding box center [748, 240] width 133 height 31
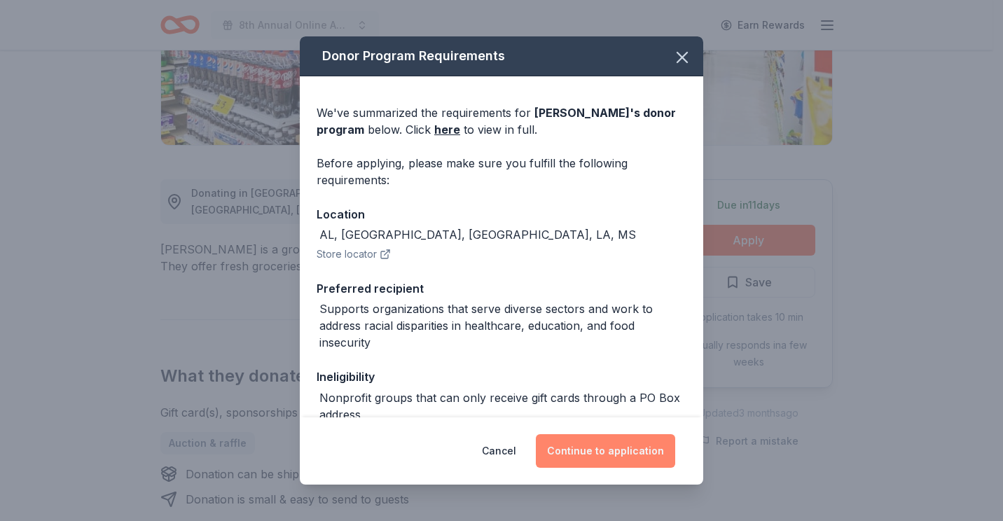
click at [582, 448] on button "Continue to application" at bounding box center [605, 451] width 139 height 34
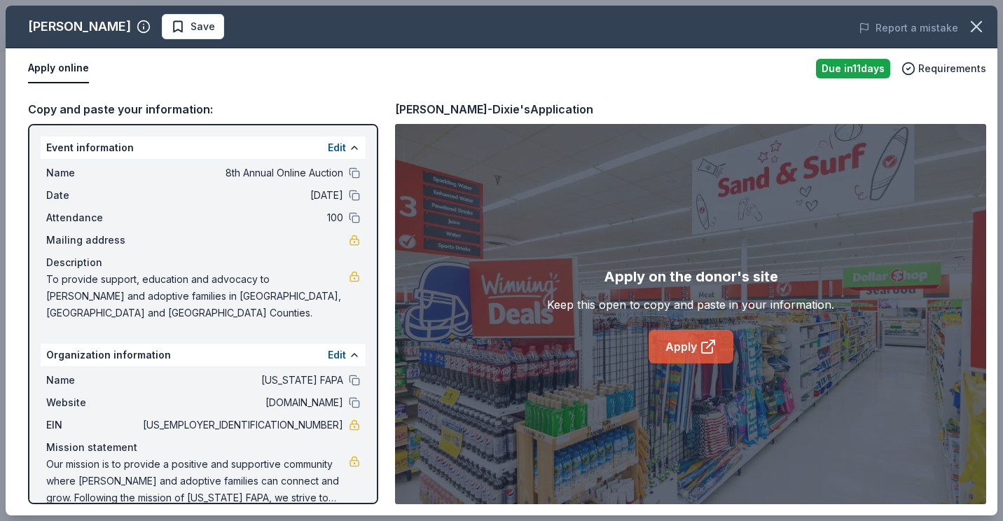
click at [696, 342] on link "Apply" at bounding box center [691, 347] width 85 height 34
click at [171, 31] on span "Save" at bounding box center [193, 26] width 44 height 17
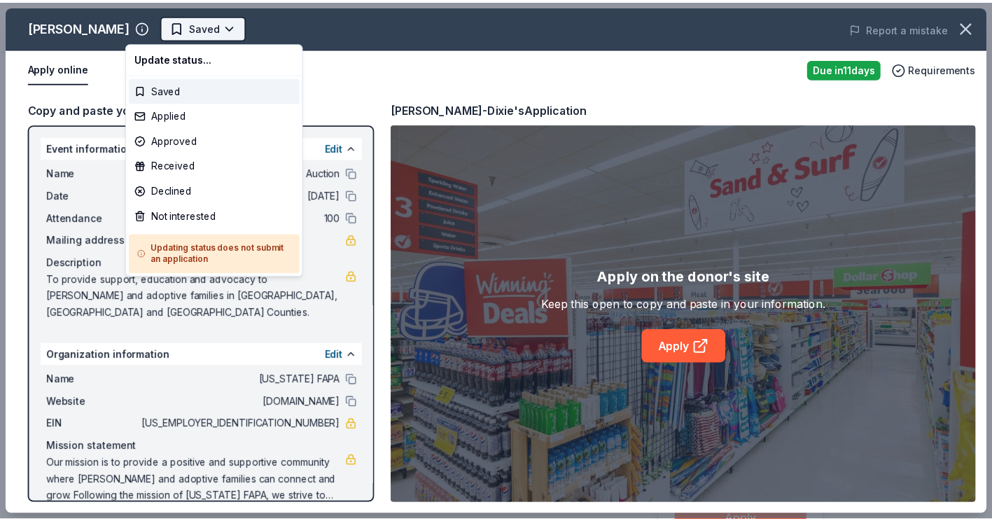
scroll to position [0, 0]
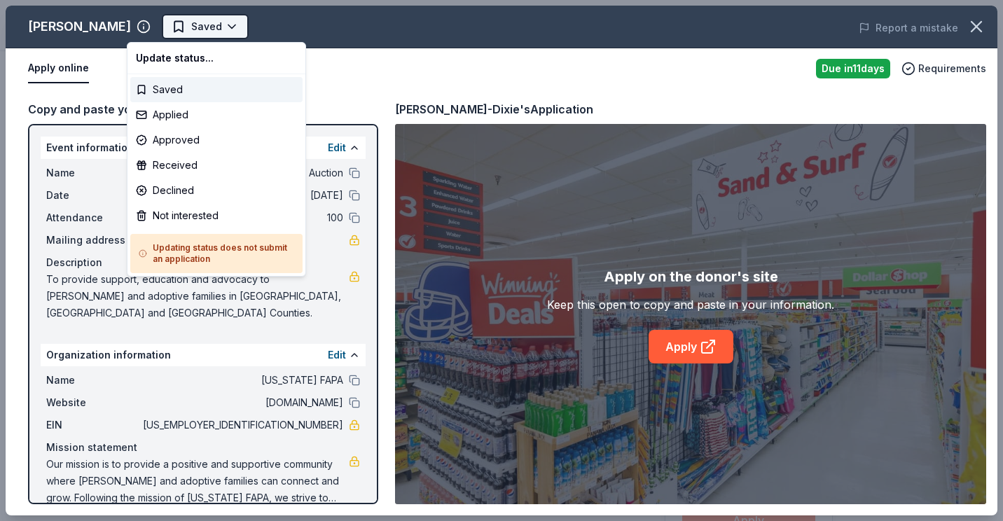
click at [200, 23] on html "8th Annual Online Auction Saved Apply Due in 11 days Share Winn-Dixie 5.0 • 4 r…" at bounding box center [501, 260] width 1003 height 521
click at [176, 118] on div "Applied" at bounding box center [216, 114] width 172 height 25
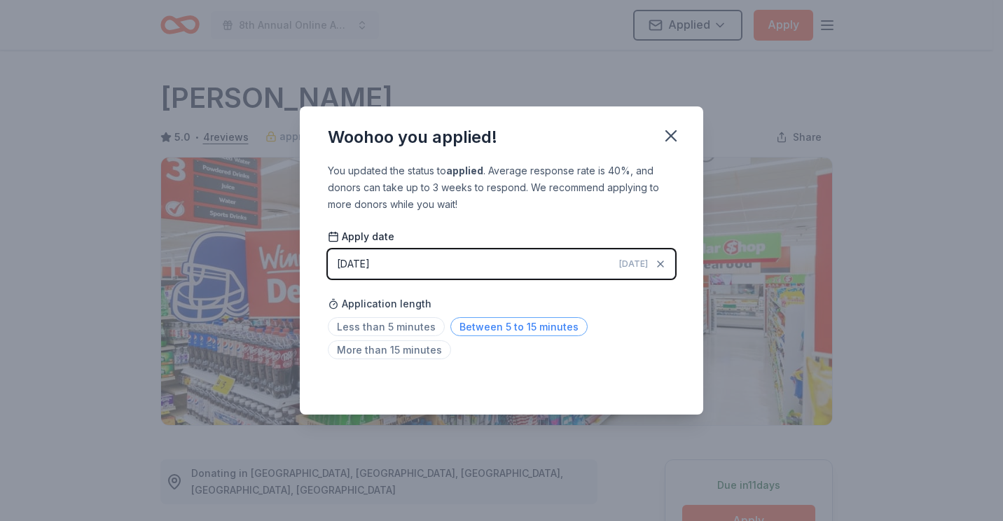
click at [485, 323] on span "Between 5 to 15 minutes" at bounding box center [518, 326] width 137 height 19
click at [674, 139] on icon "button" at bounding box center [671, 136] width 10 height 10
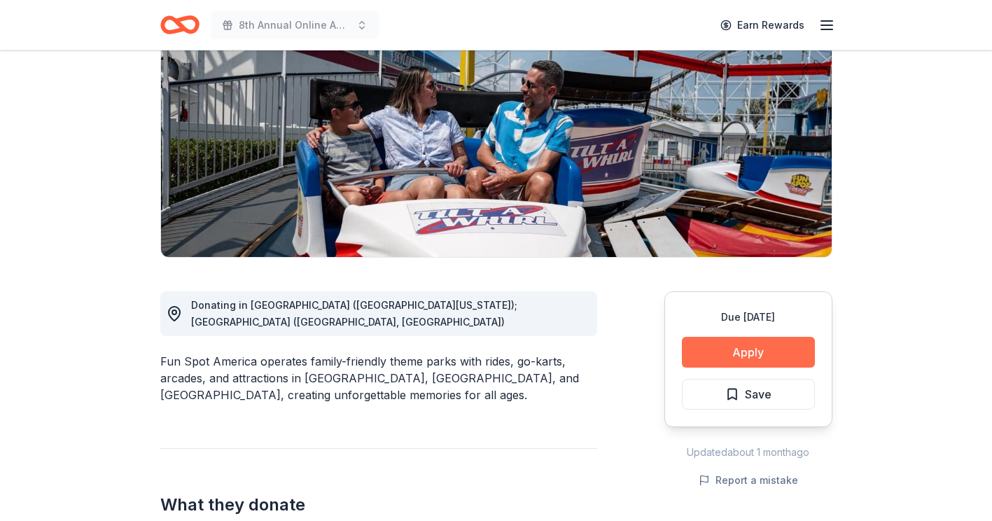
scroll to position [210, 0]
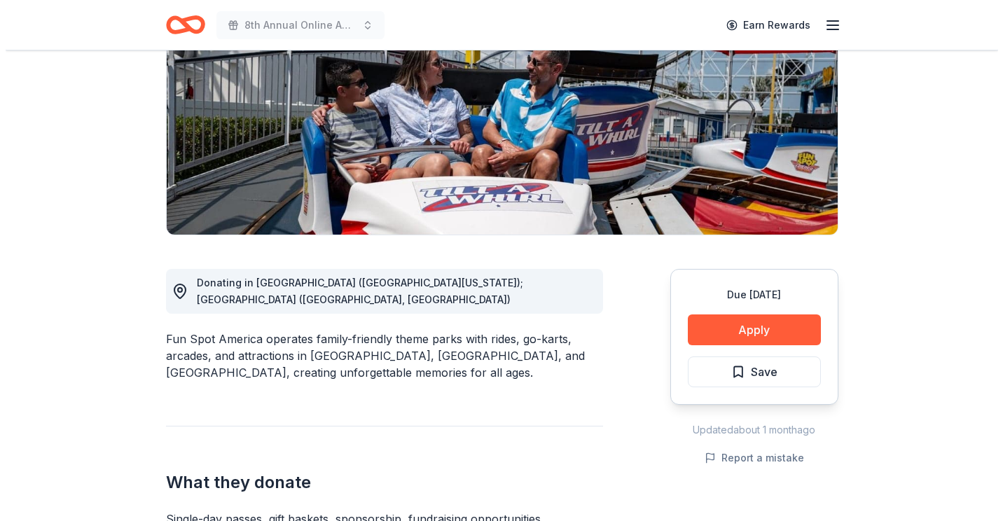
scroll to position [210, 0]
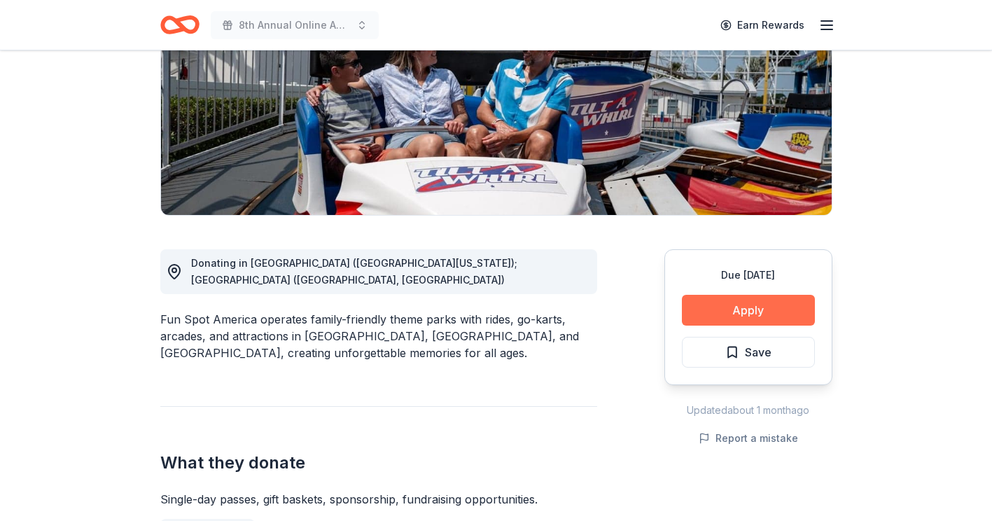
click at [740, 316] on button "Apply" at bounding box center [748, 310] width 133 height 31
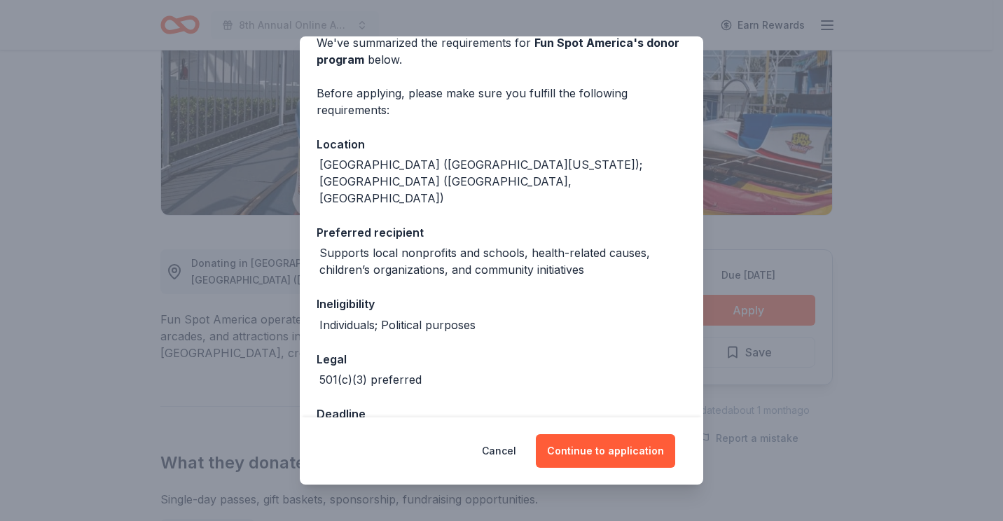
scroll to position [140, 0]
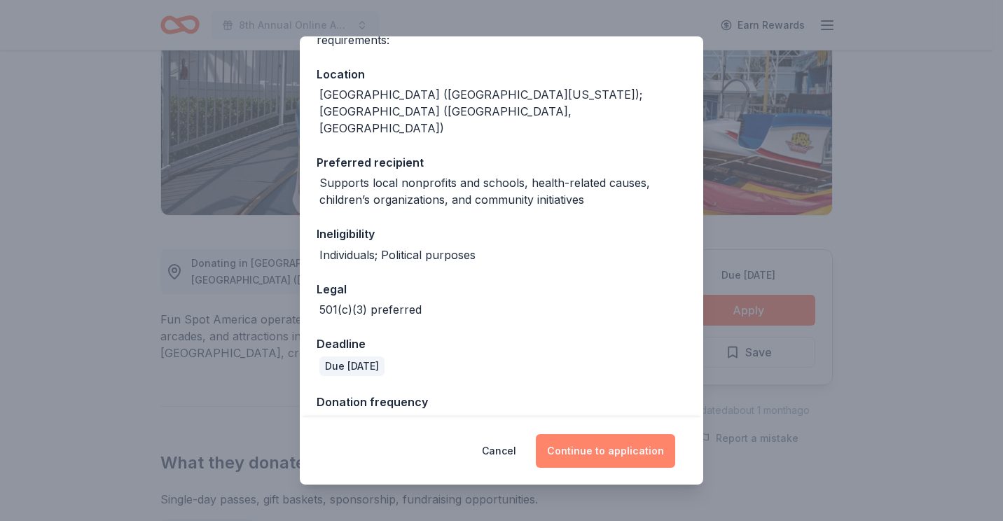
click at [615, 452] on button "Continue to application" at bounding box center [605, 451] width 139 height 34
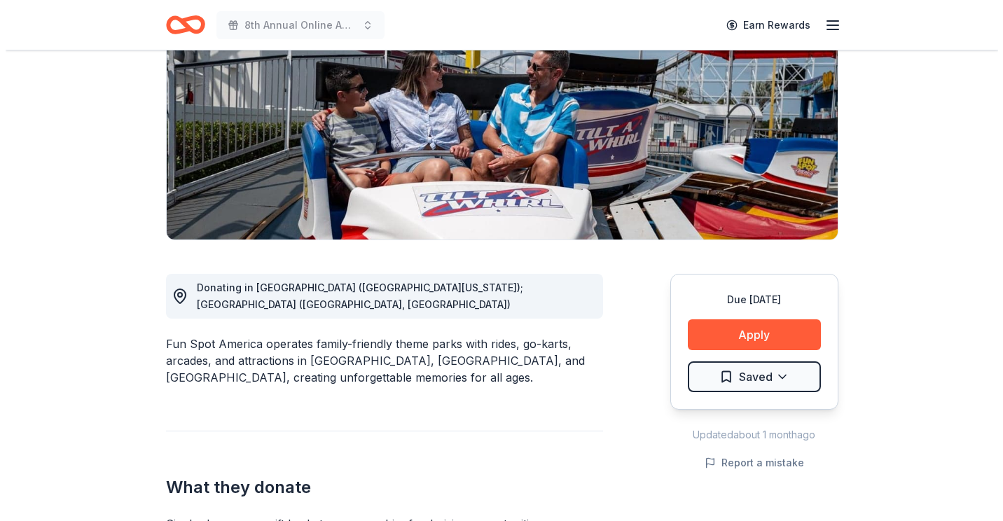
scroll to position [210, 0]
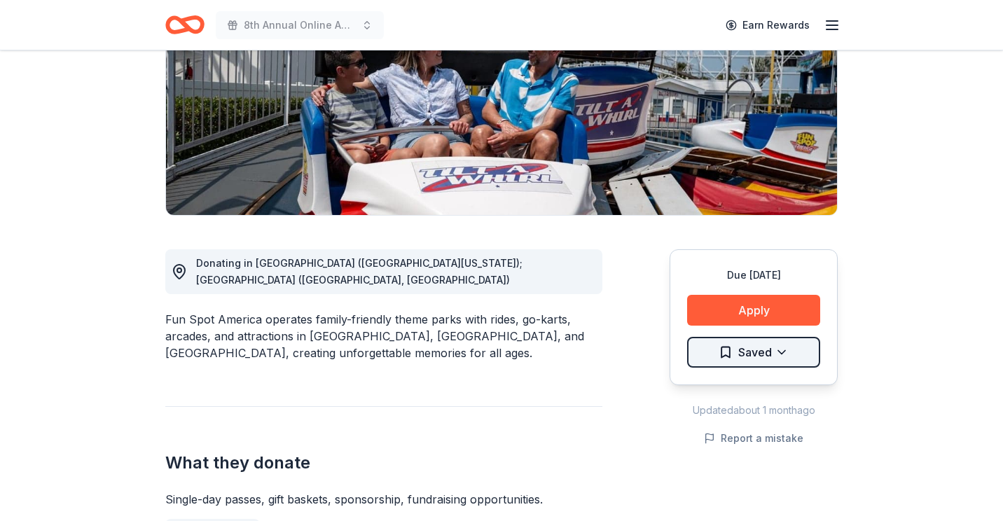
click at [777, 311] on html "8th Annual Online Auction Earn Rewards Due [DATE] Share Fun Spot America New 1 …" at bounding box center [501, 50] width 1003 height 521
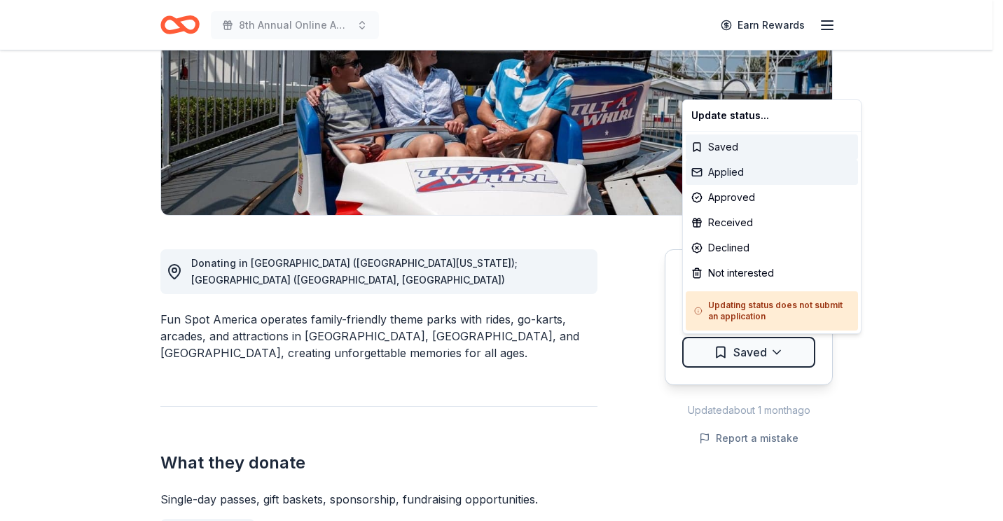
click at [744, 169] on div "Applied" at bounding box center [772, 172] width 172 height 25
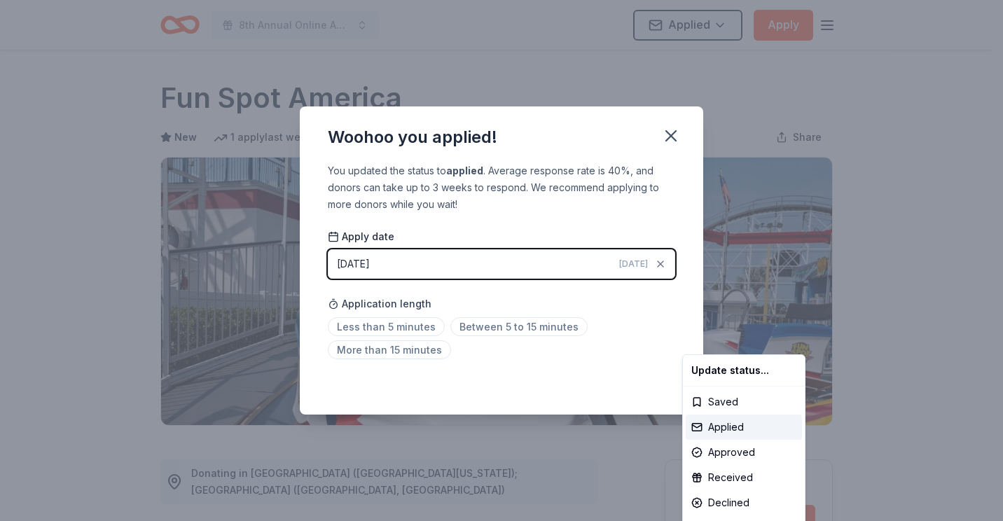
click at [395, 326] on html "8th Annual Online Auction Applied Apply Due in 23 days Share Fun Spot America N…" at bounding box center [501, 260] width 1003 height 521
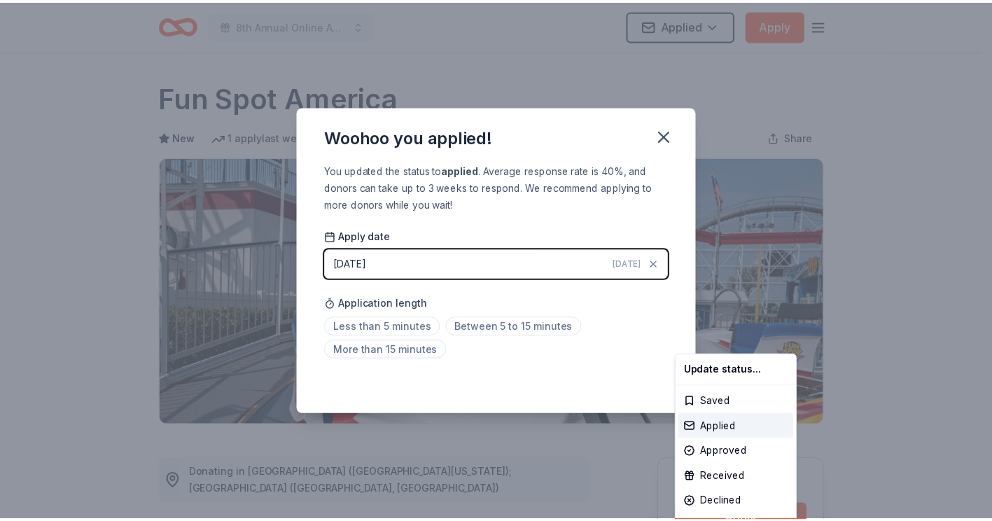
scroll to position [302, 0]
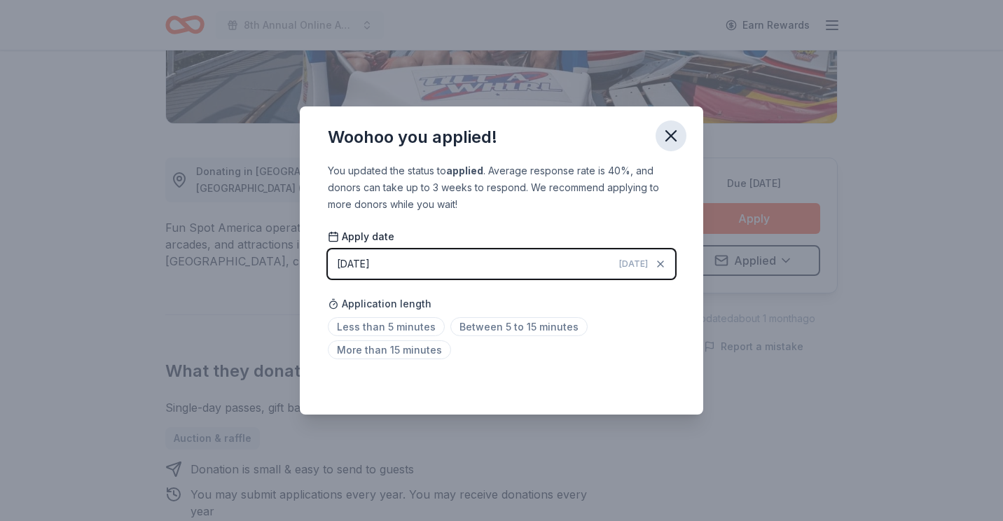
click at [668, 141] on icon "button" at bounding box center [671, 136] width 20 height 20
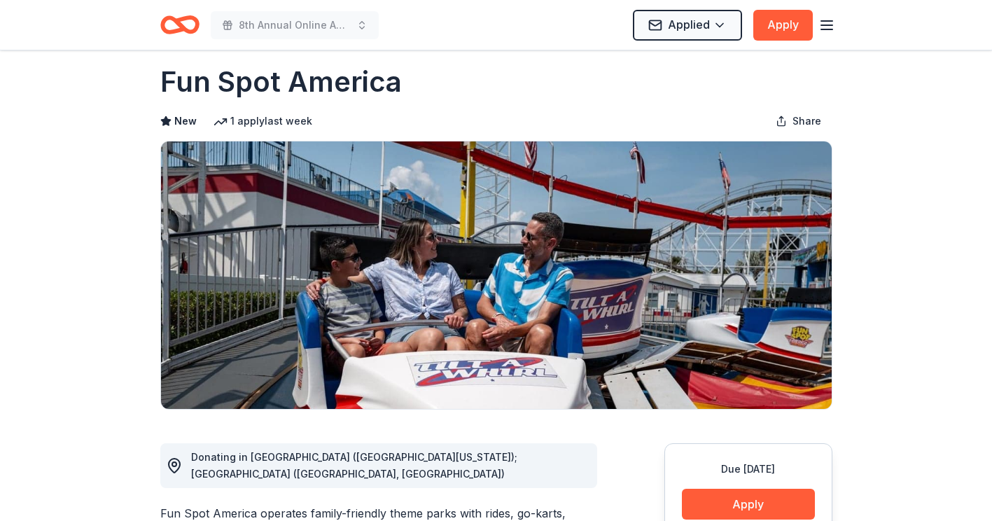
scroll to position [0, 0]
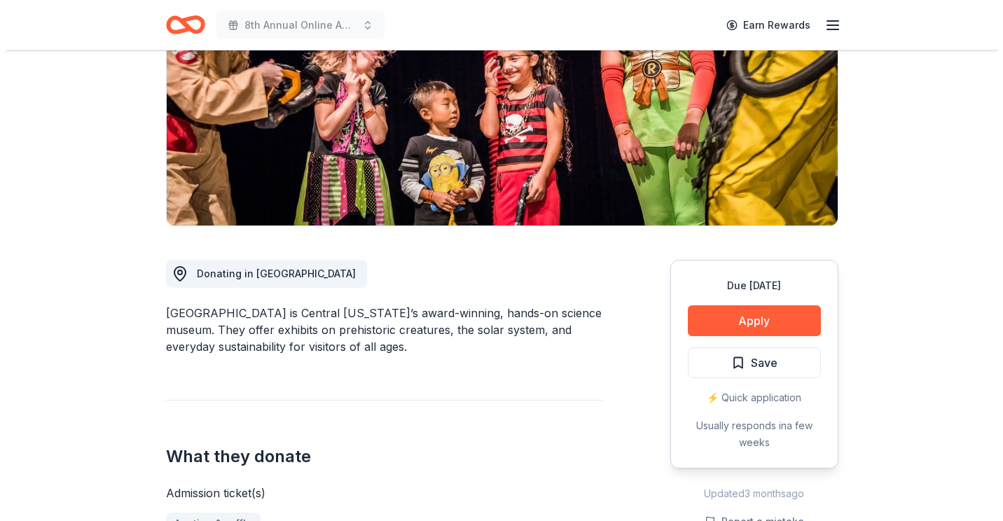
scroll to position [210, 0]
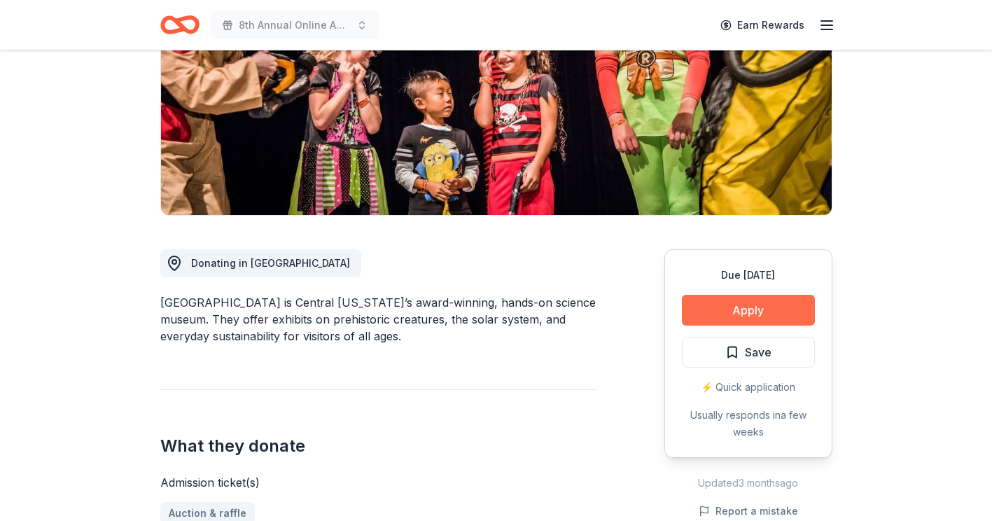
click at [746, 310] on button "Apply" at bounding box center [748, 310] width 133 height 31
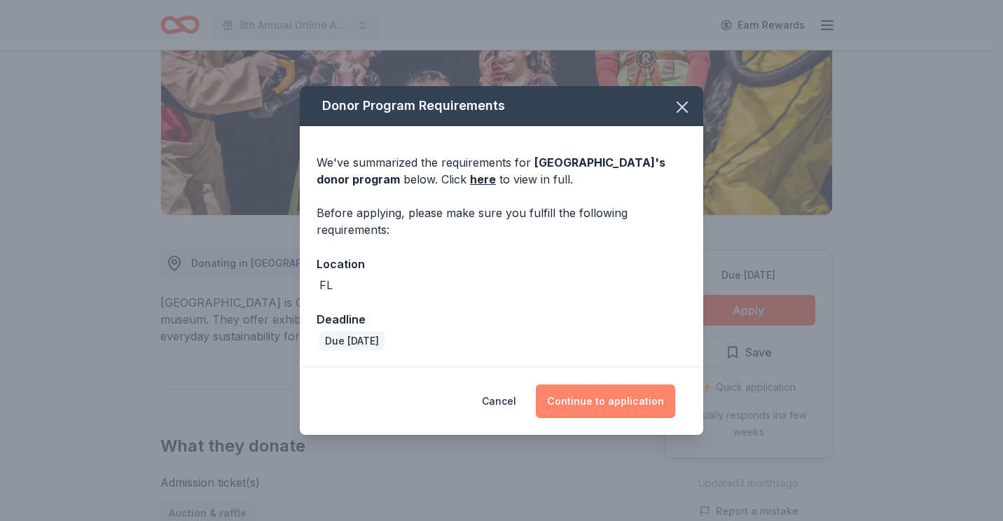
click at [587, 406] on button "Continue to application" at bounding box center [605, 402] width 139 height 34
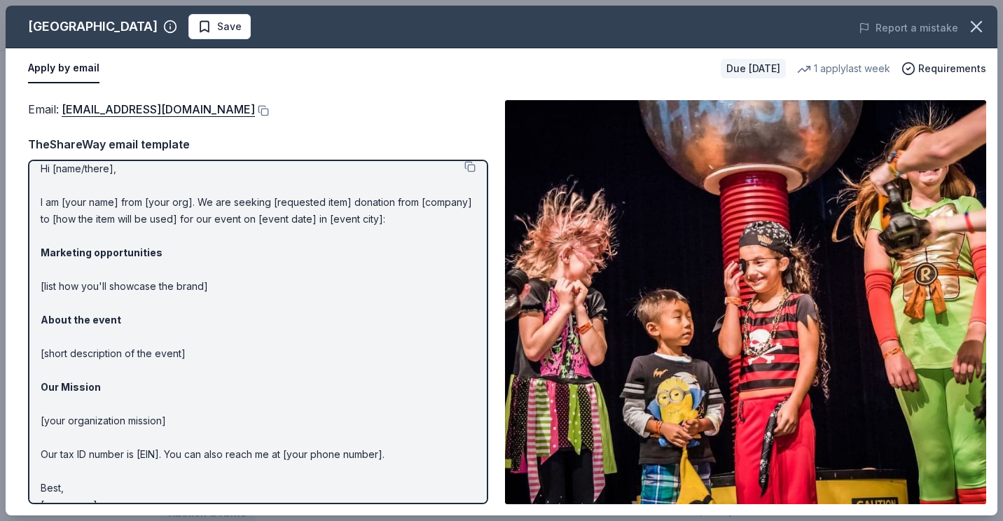
scroll to position [0, 0]
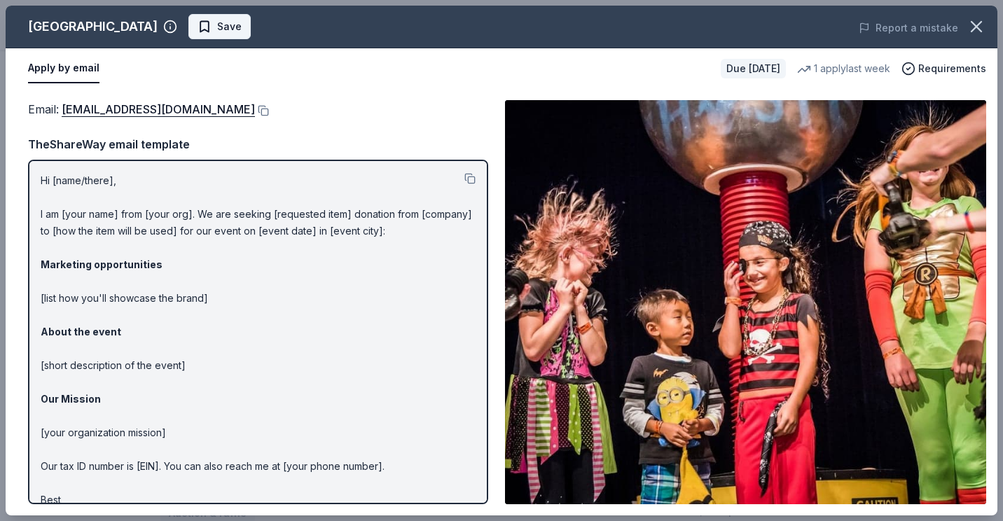
click at [242, 28] on span "Save" at bounding box center [229, 26] width 25 height 17
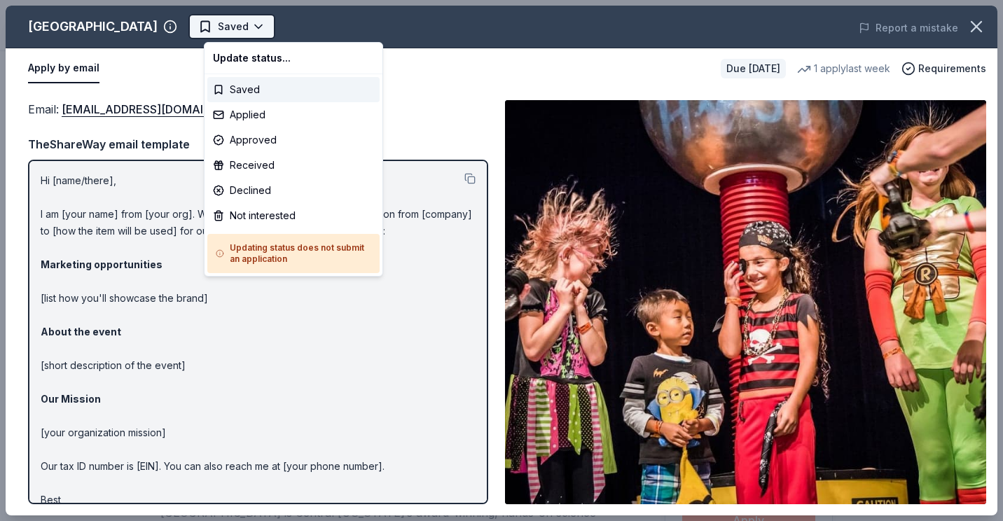
click at [275, 29] on body "8th Annual Online Auction Saved Apply Due [DATE] Share [GEOGRAPHIC_DATA] 5.0 • …" at bounding box center [496, 260] width 992 height 521
click at [258, 111] on div "Applied" at bounding box center [293, 114] width 172 height 25
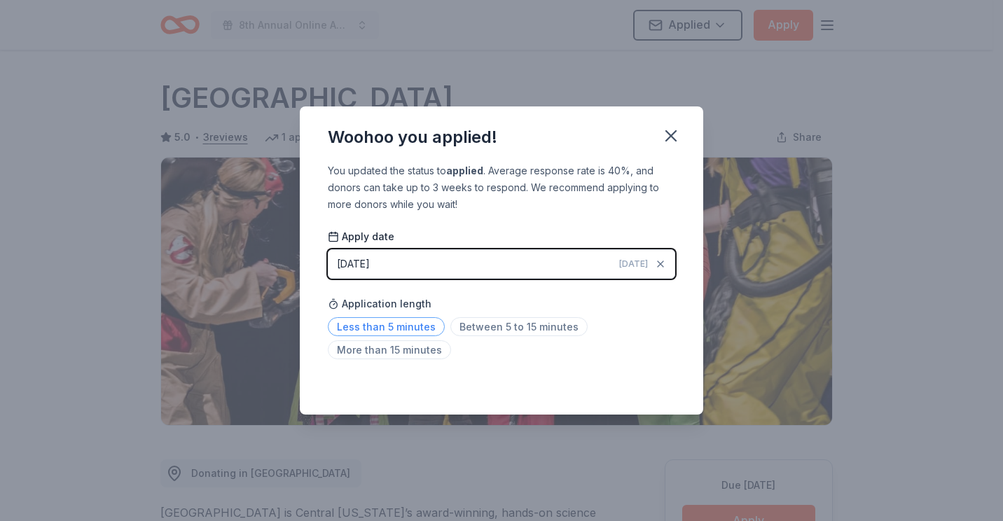
click at [401, 319] on span "Less than 5 minutes" at bounding box center [386, 326] width 117 height 19
click at [670, 132] on icon "button" at bounding box center [671, 136] width 20 height 20
